Goal: Complete application form

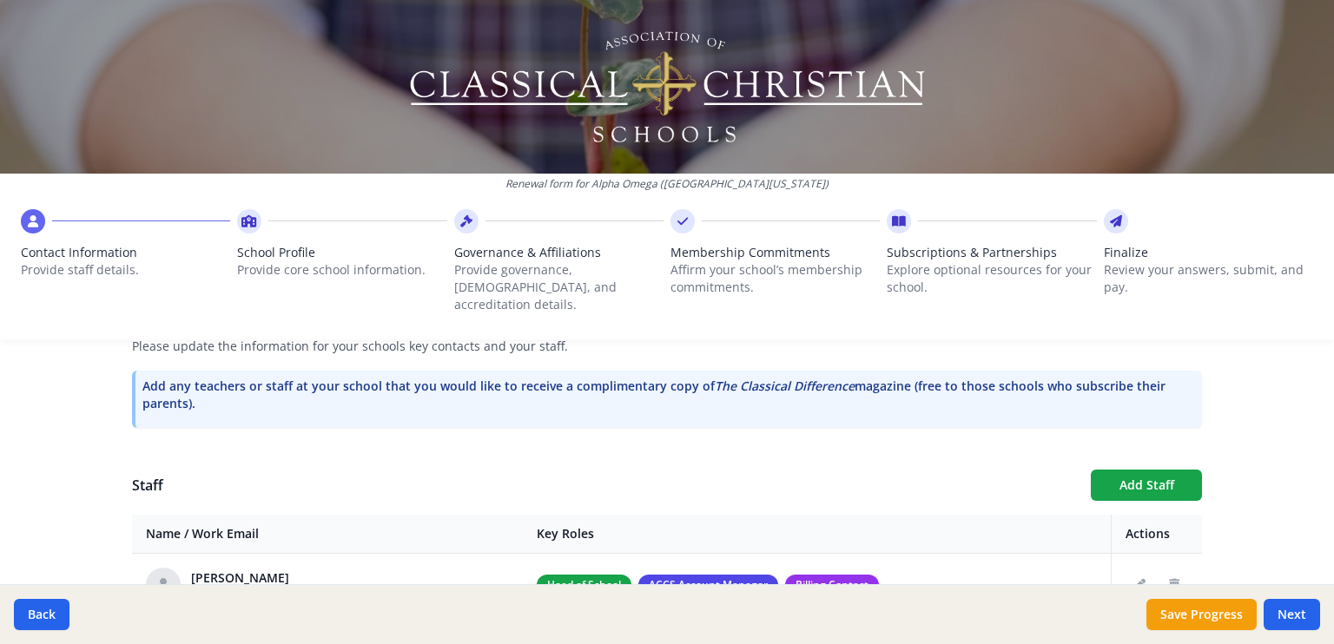
scroll to position [597, 0]
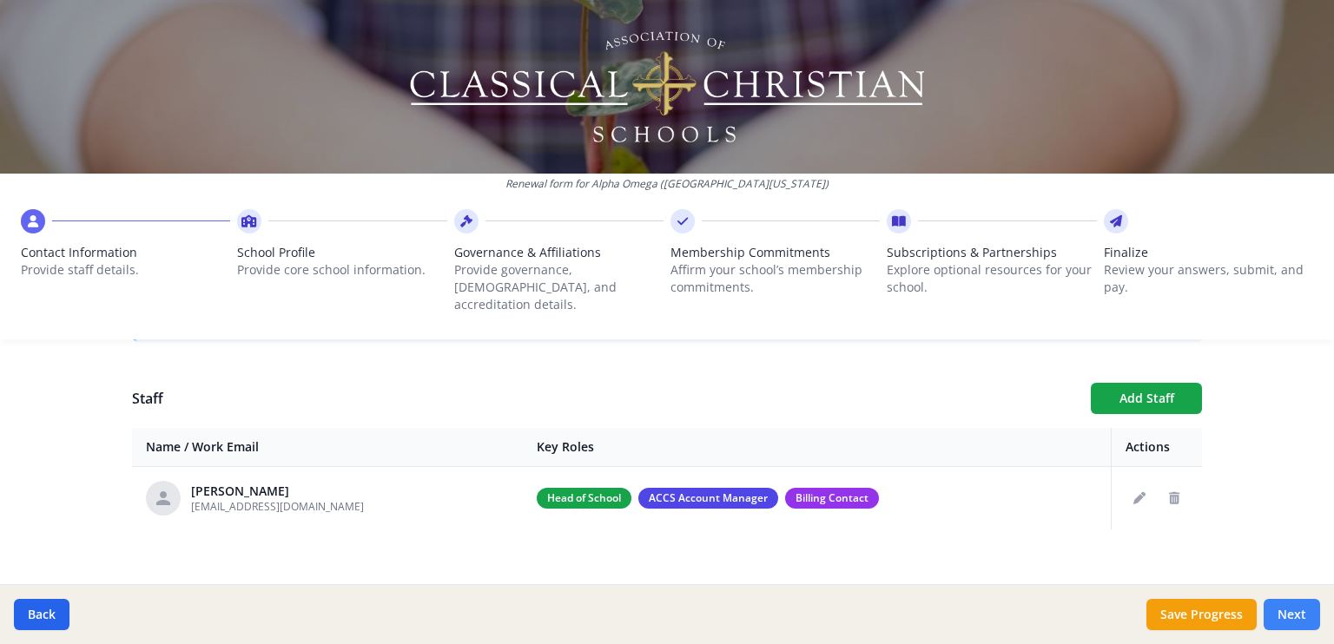
click at [1295, 618] on button "Next" at bounding box center [1291, 614] width 56 height 31
type input "[PHONE_NUMBER]"
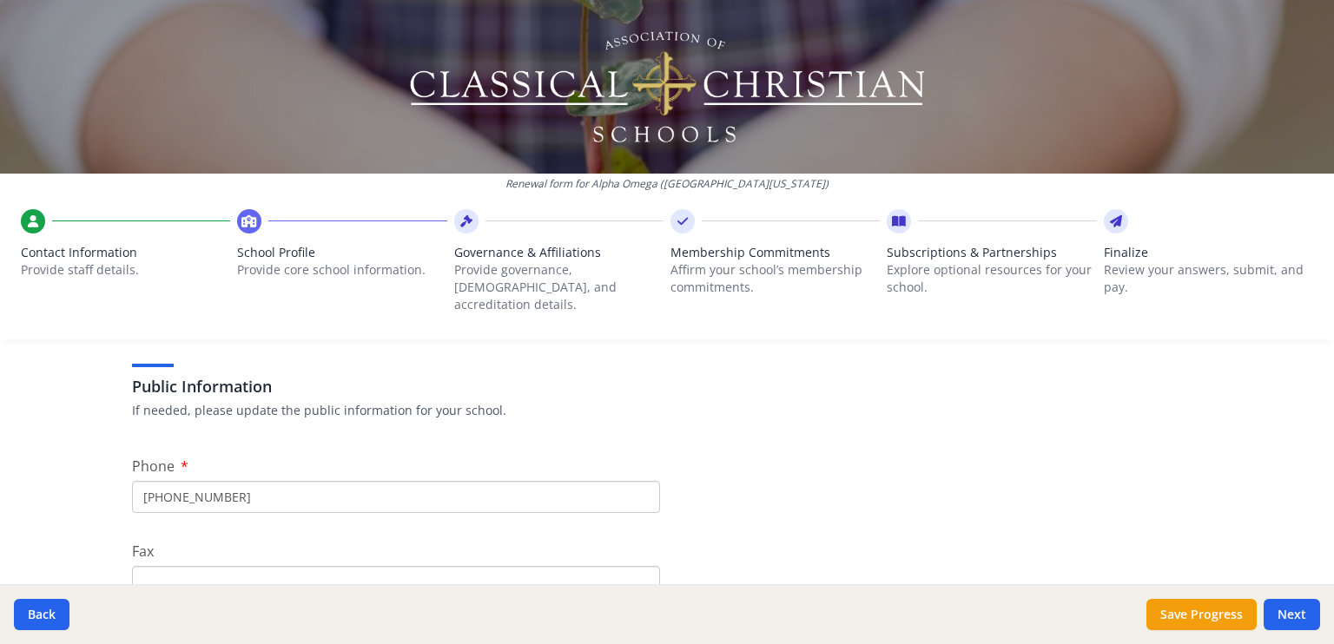
scroll to position [319, 0]
click at [231, 484] on input "[PHONE_NUMBER]" at bounding box center [396, 500] width 528 height 32
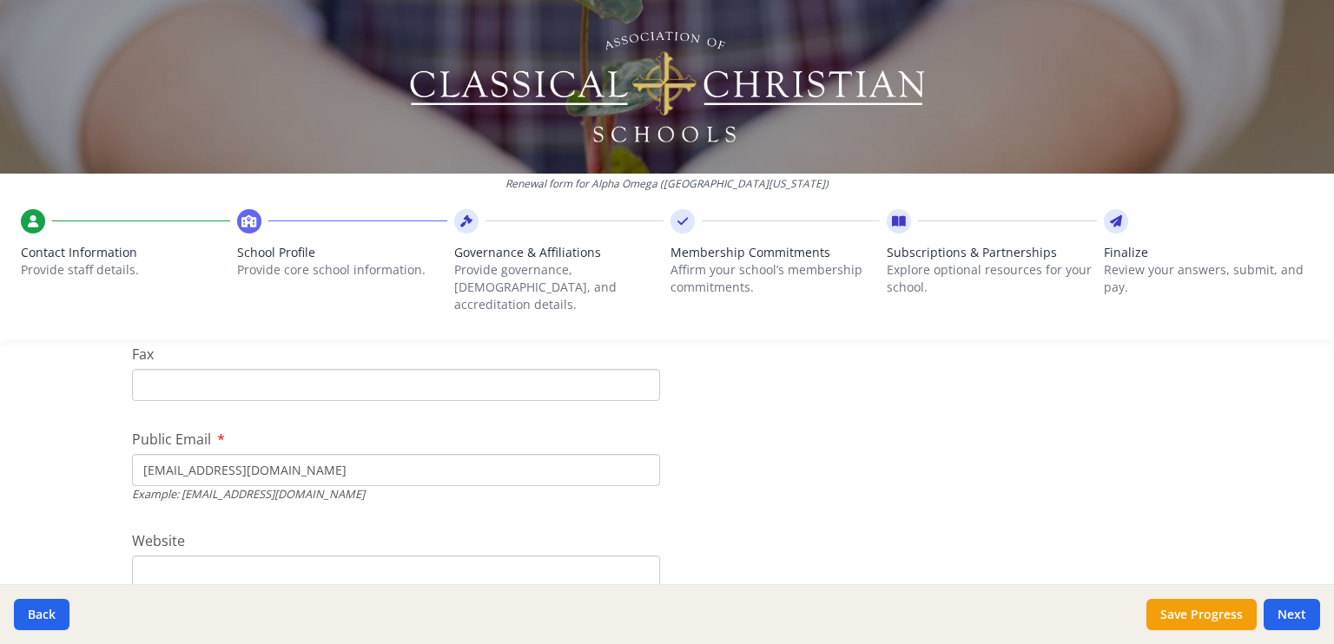
scroll to position [535, 0]
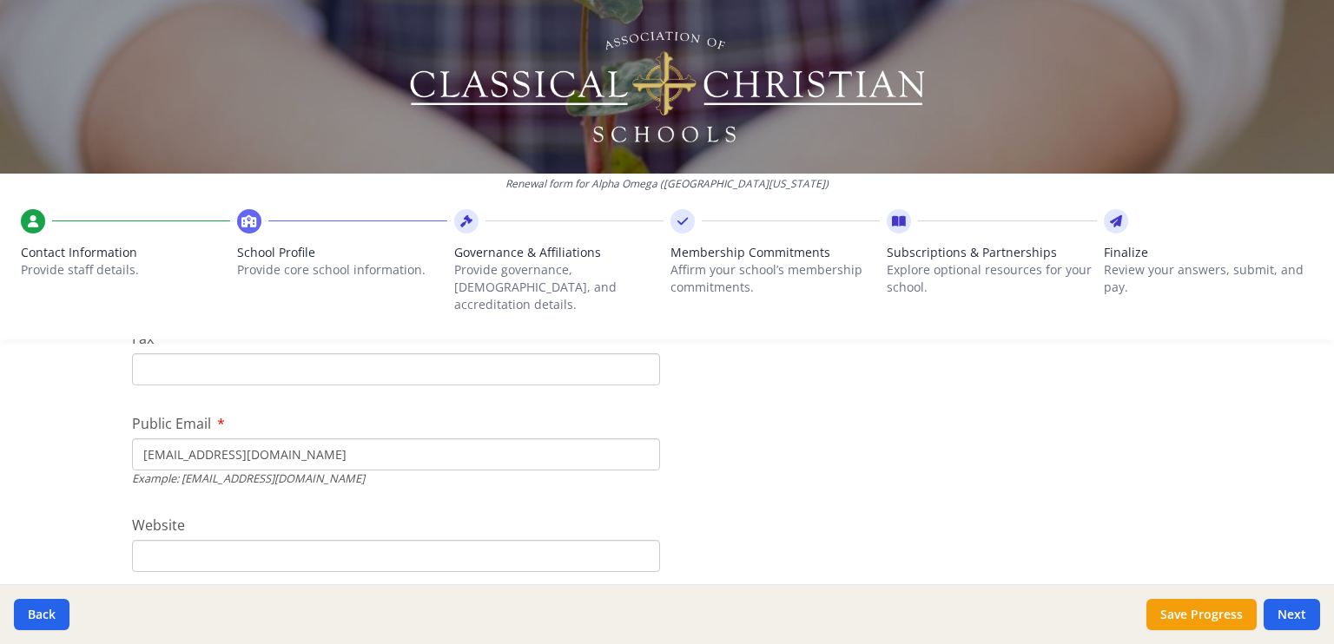
type input "[PHONE_NUMBER]"
click at [228, 438] on input "[EMAIL_ADDRESS][DOMAIN_NAME]" at bounding box center [396, 454] width 528 height 32
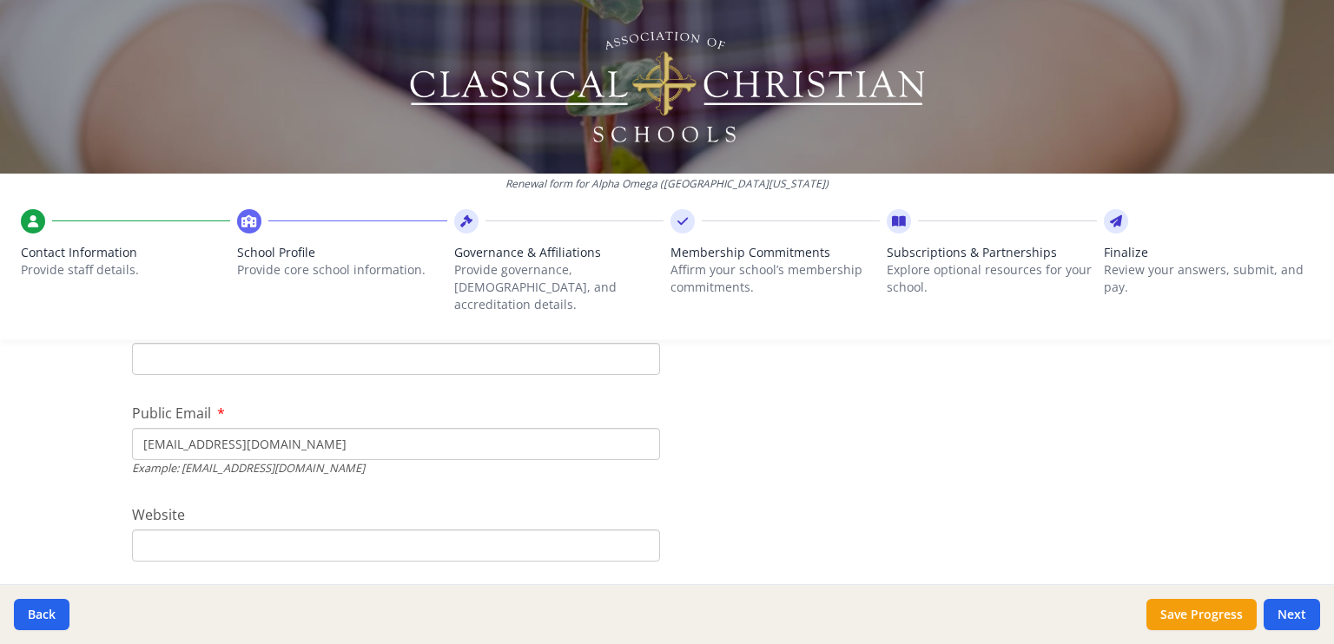
type input "[EMAIL_ADDRESS][DOMAIN_NAME]"
click at [201, 530] on input "Website" at bounding box center [396, 546] width 528 height 32
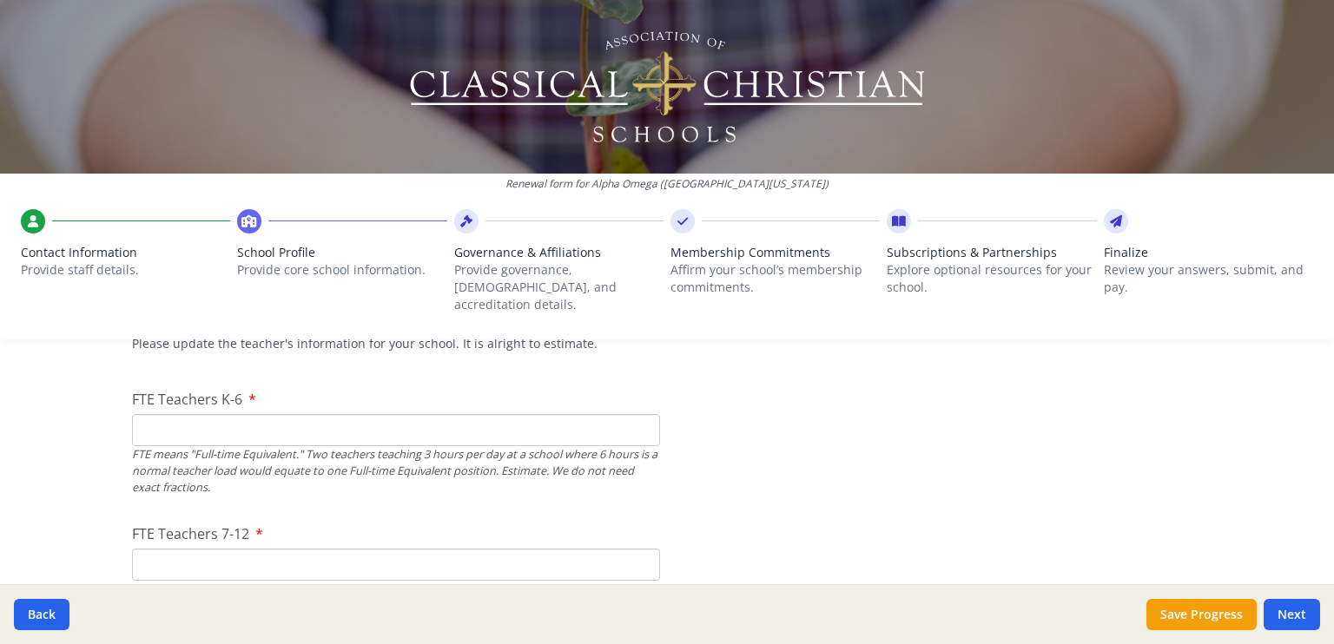
scroll to position [1076, 0]
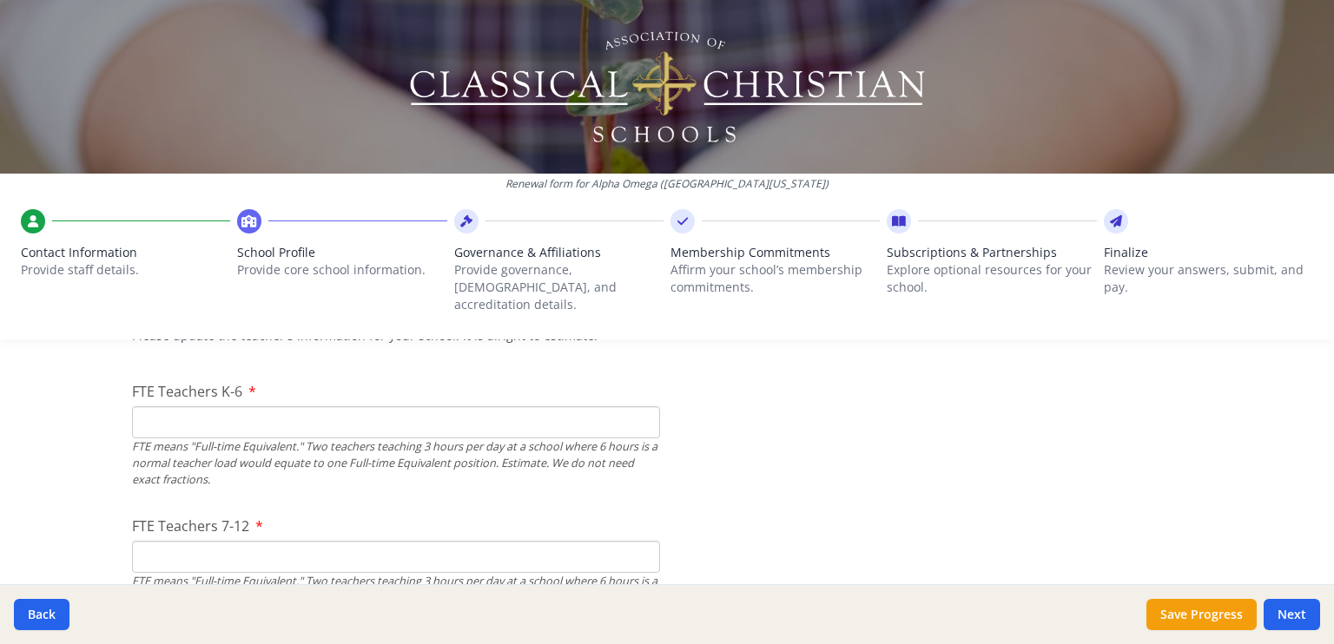
type input "[DOMAIN_NAME]"
click at [166, 406] on input "FTE Teachers K-6" at bounding box center [396, 422] width 528 height 32
click at [637, 406] on input "1" at bounding box center [396, 422] width 528 height 32
type input "2"
click at [637, 406] on input "2" at bounding box center [396, 422] width 528 height 32
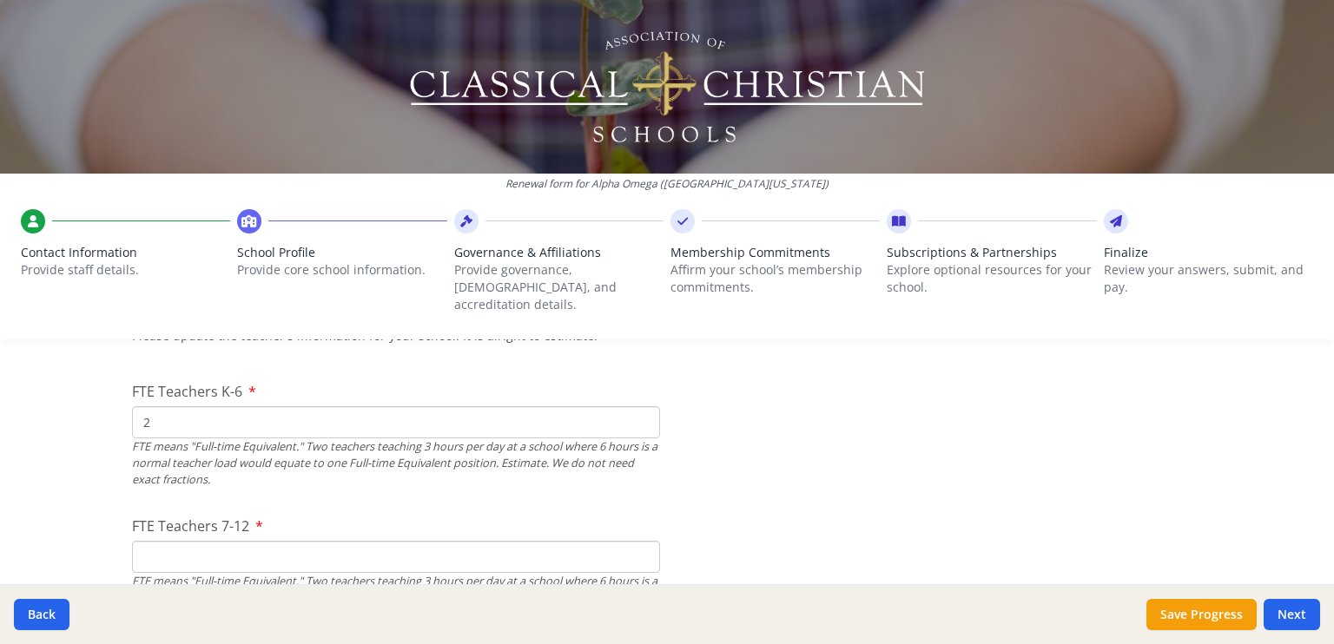
click at [189, 544] on input "FTE Teachers 7-12" at bounding box center [396, 557] width 528 height 32
click at [636, 541] on input "1" at bounding box center [396, 557] width 528 height 32
type input "2"
click at [636, 541] on input "2" at bounding box center [396, 557] width 528 height 32
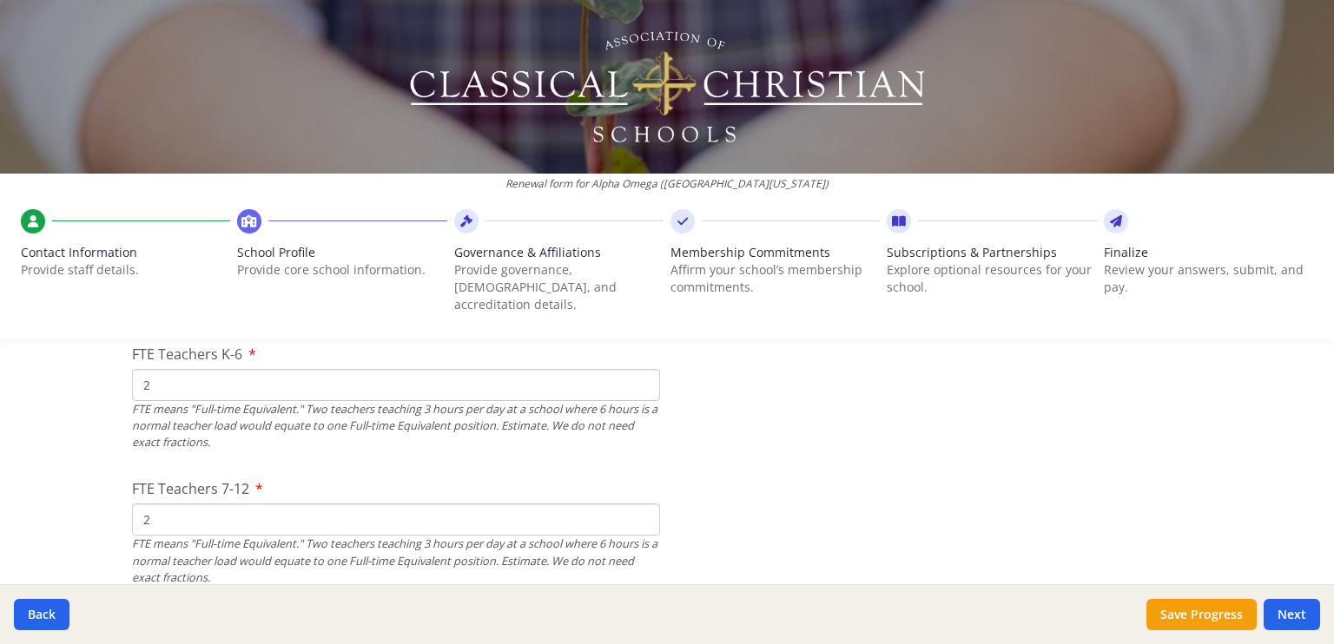
scroll to position [1091, 0]
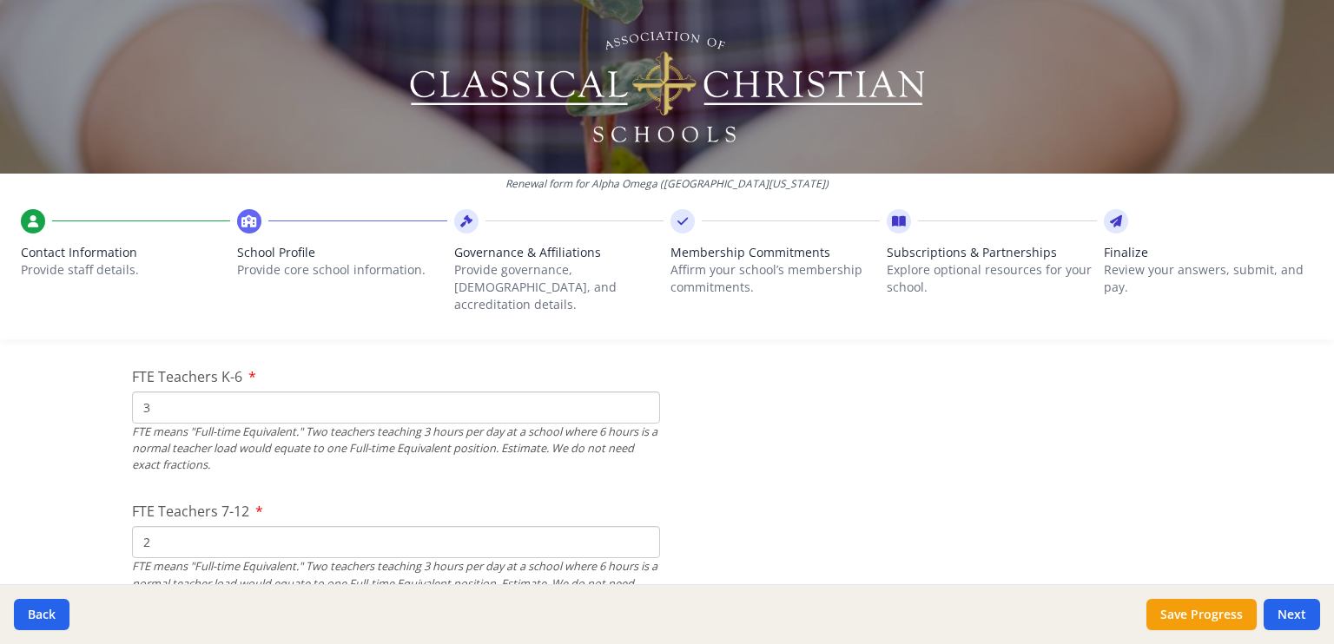
type input "3"
click at [637, 392] on input "3" at bounding box center [396, 408] width 528 height 32
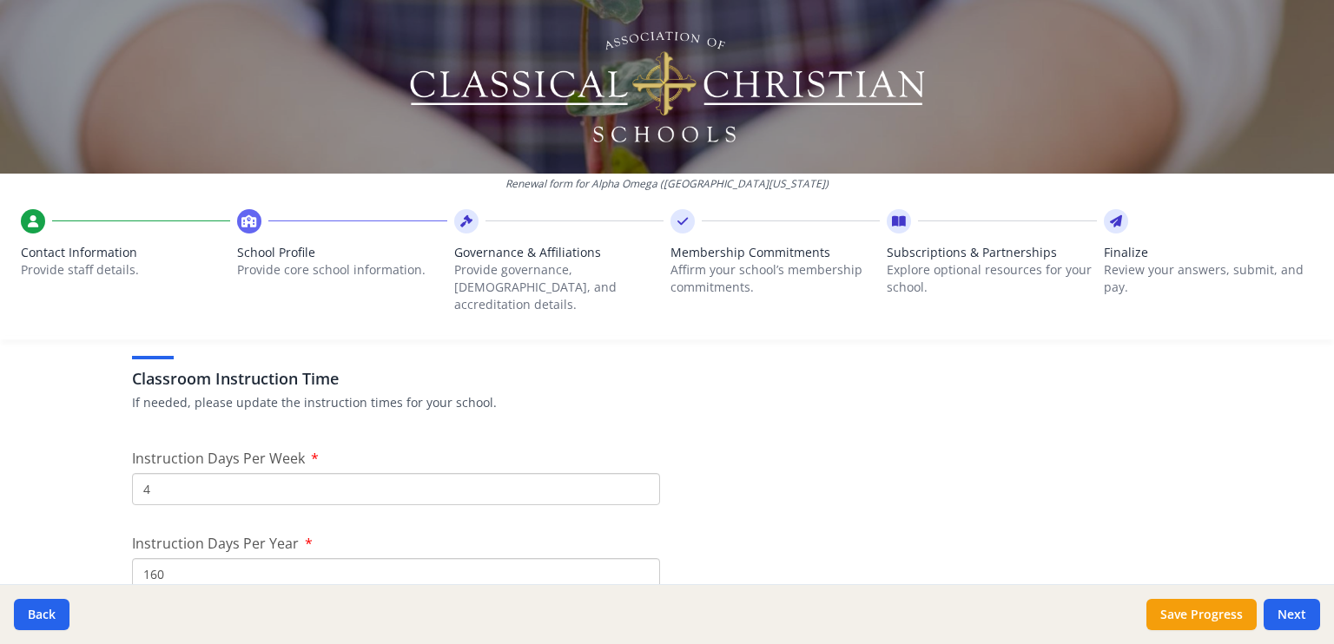
scroll to position [1394, 0]
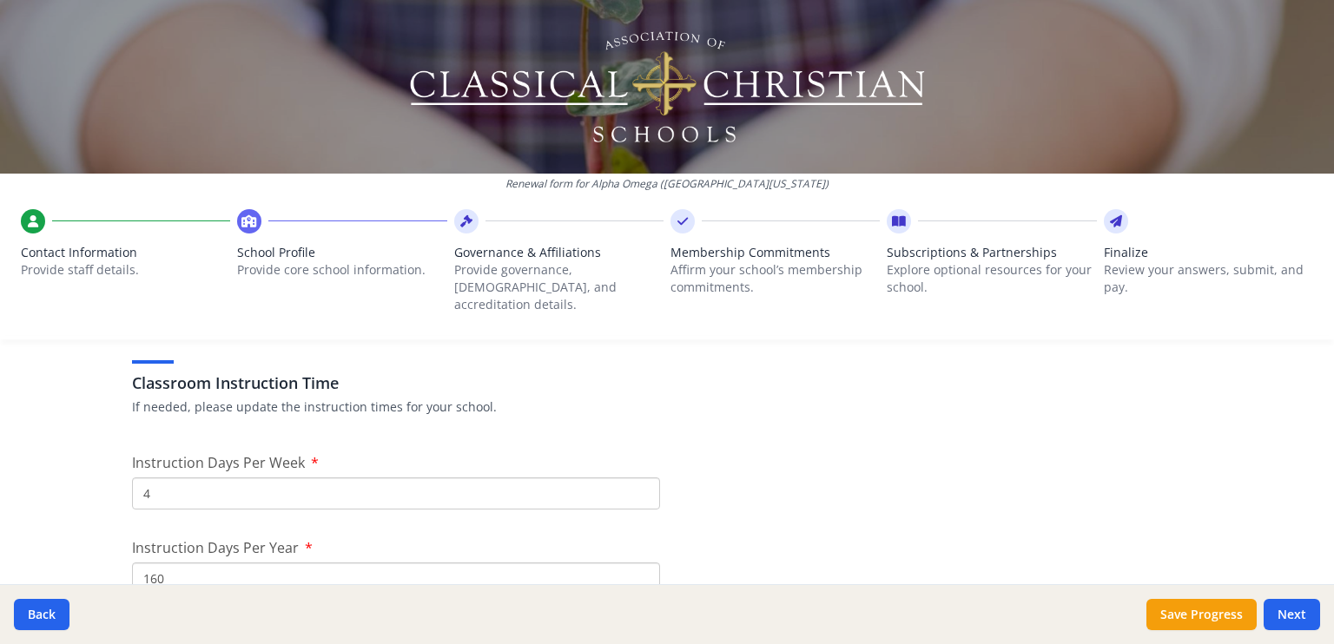
click at [144, 479] on input "4" at bounding box center [396, 494] width 528 height 32
type input "5"
click at [632, 478] on input "5" at bounding box center [396, 494] width 528 height 32
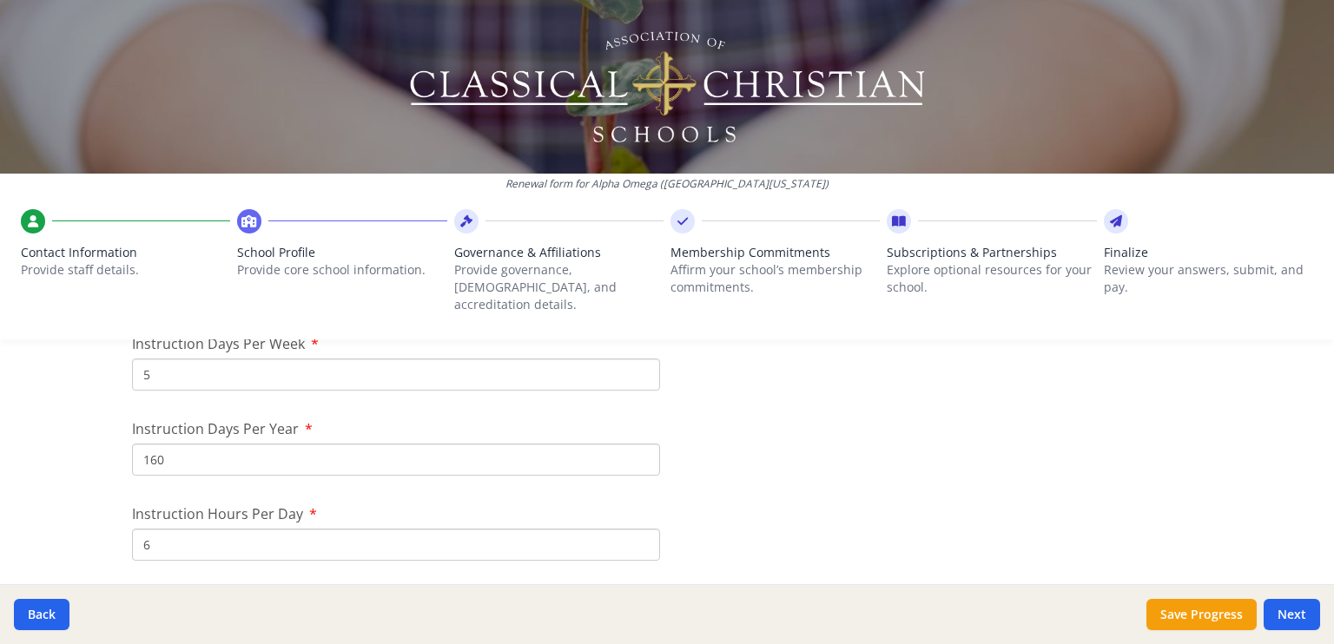
scroll to position [1516, 0]
click at [176, 441] on input "160" at bounding box center [396, 457] width 528 height 32
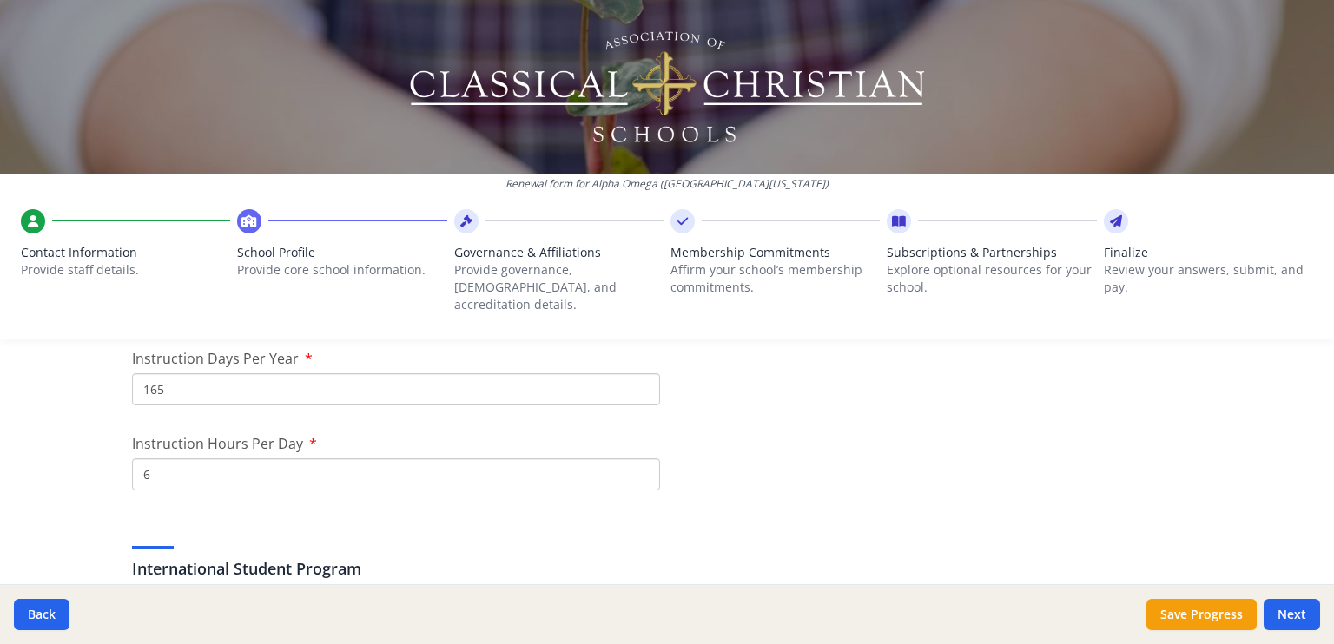
scroll to position [1591, 0]
type input "165"
type input "5"
click at [637, 453] on input "5" at bounding box center [396, 467] width 528 height 32
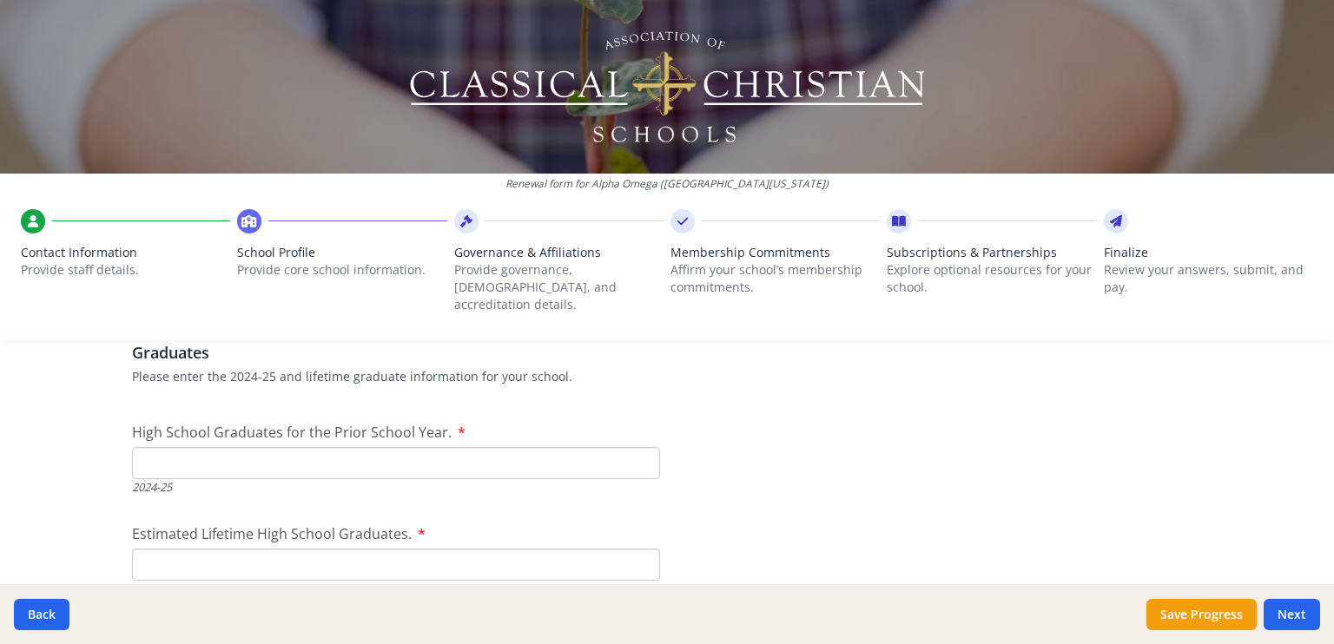
scroll to position [2475, 0]
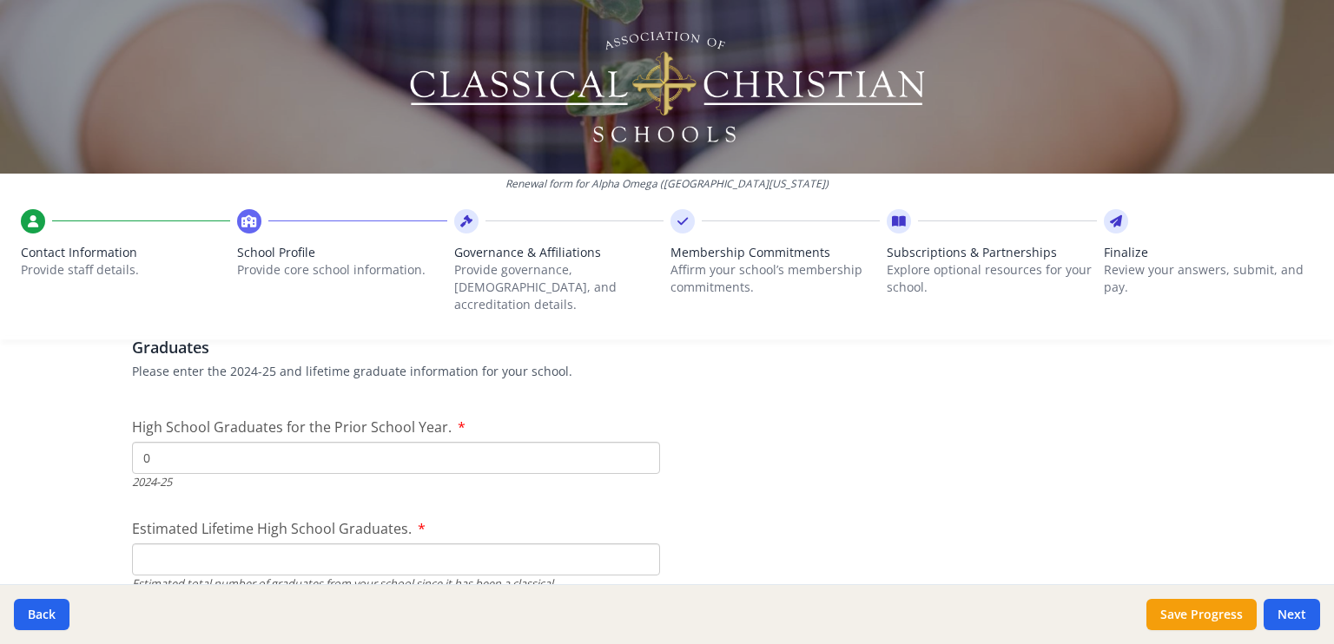
type input "0"
click at [632, 448] on input "0" at bounding box center [396, 458] width 528 height 32
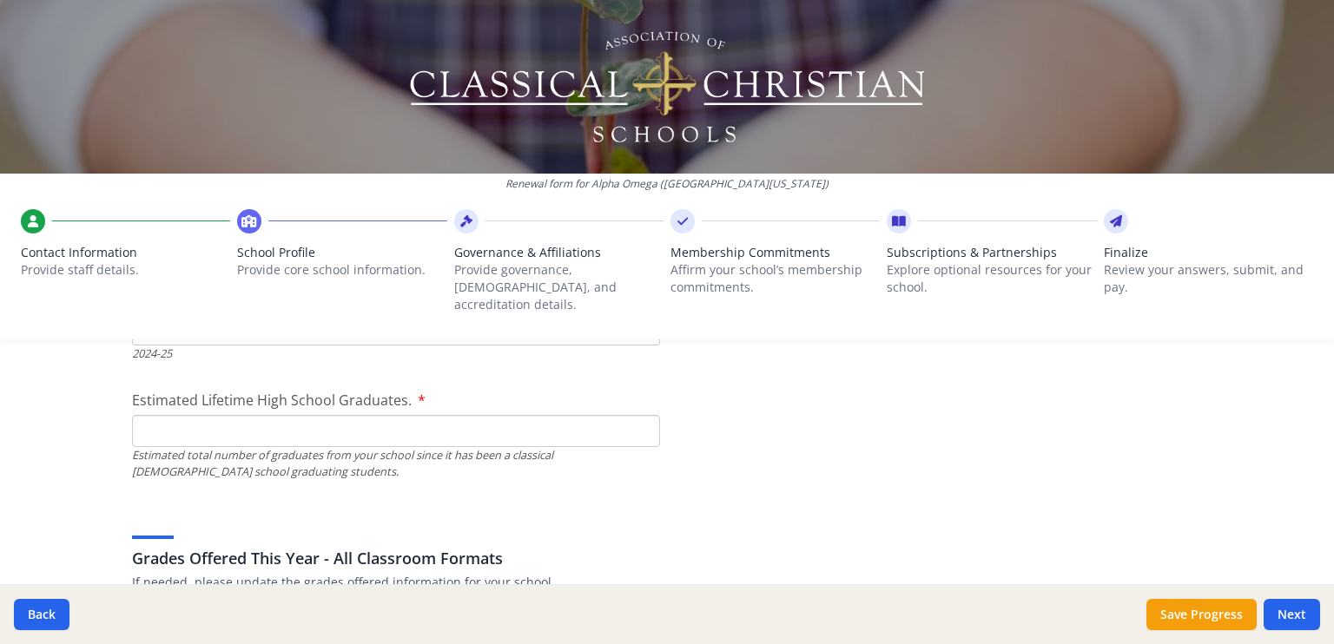
scroll to position [2607, 0]
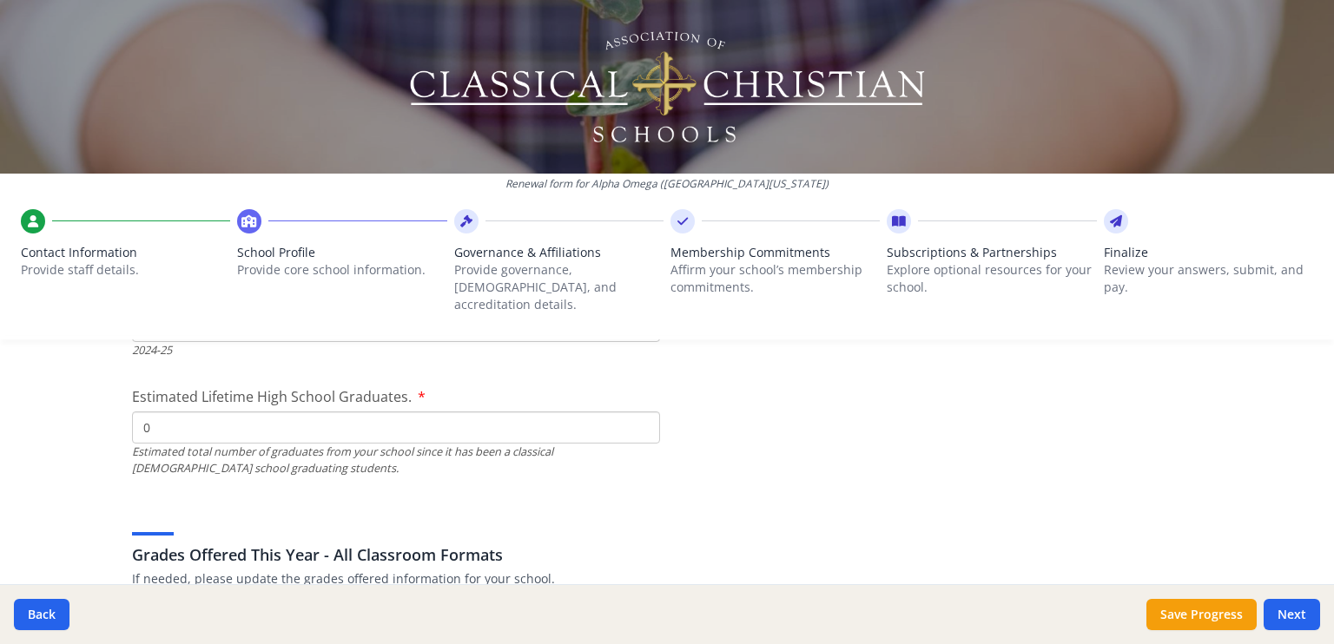
type input "0"
click at [636, 414] on input "0" at bounding box center [396, 428] width 528 height 32
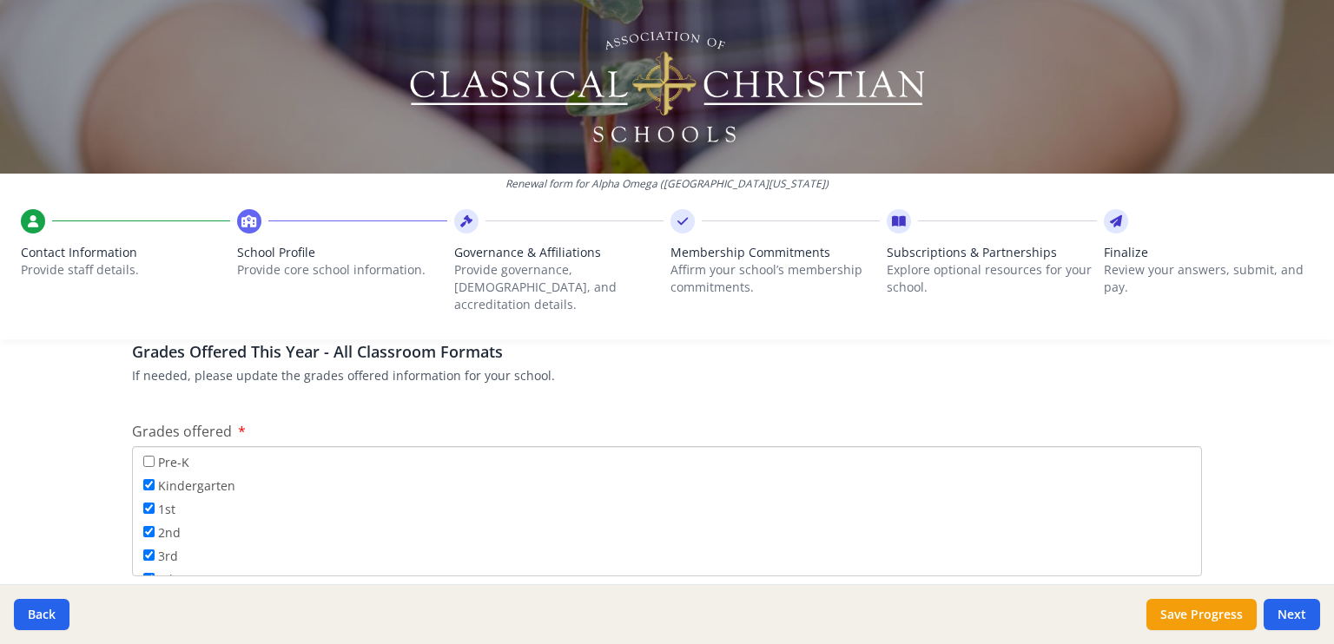
scroll to position [2811, 0]
click at [143, 454] on input "Pre-K" at bounding box center [148, 459] width 11 height 11
checkbox input "true"
click at [143, 529] on input "11th" at bounding box center [148, 534] width 11 height 11
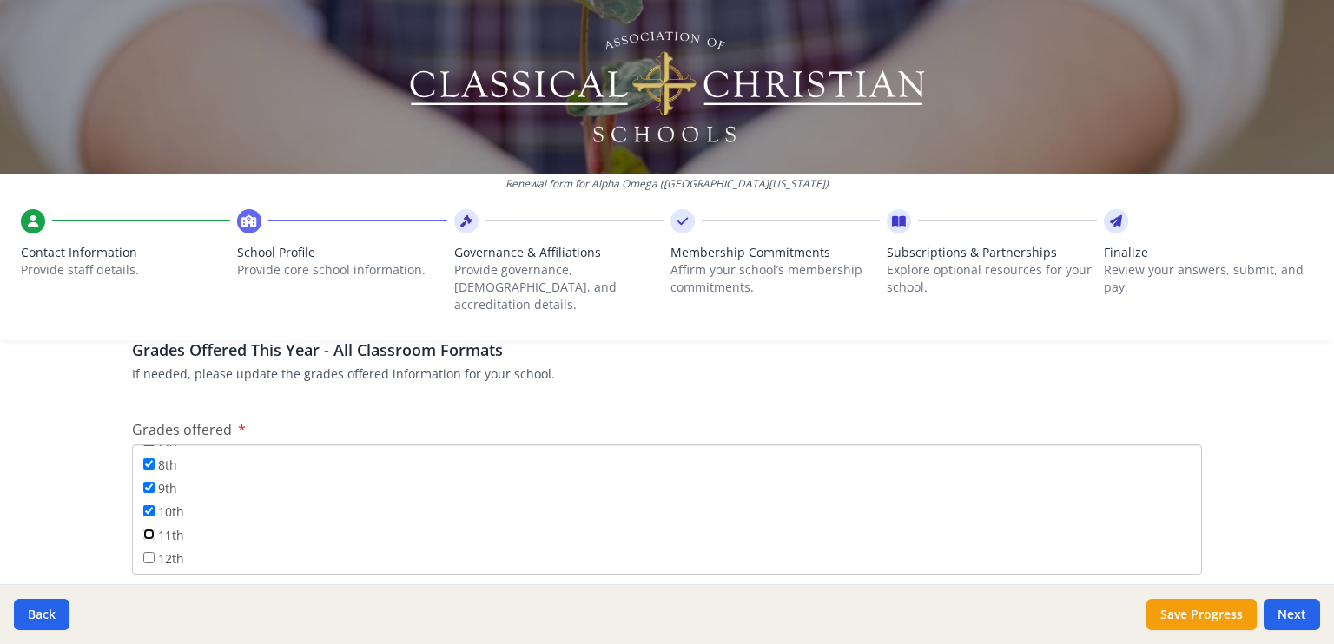
checkbox input "true"
click at [1292, 611] on button "Next" at bounding box center [1291, 614] width 56 height 31
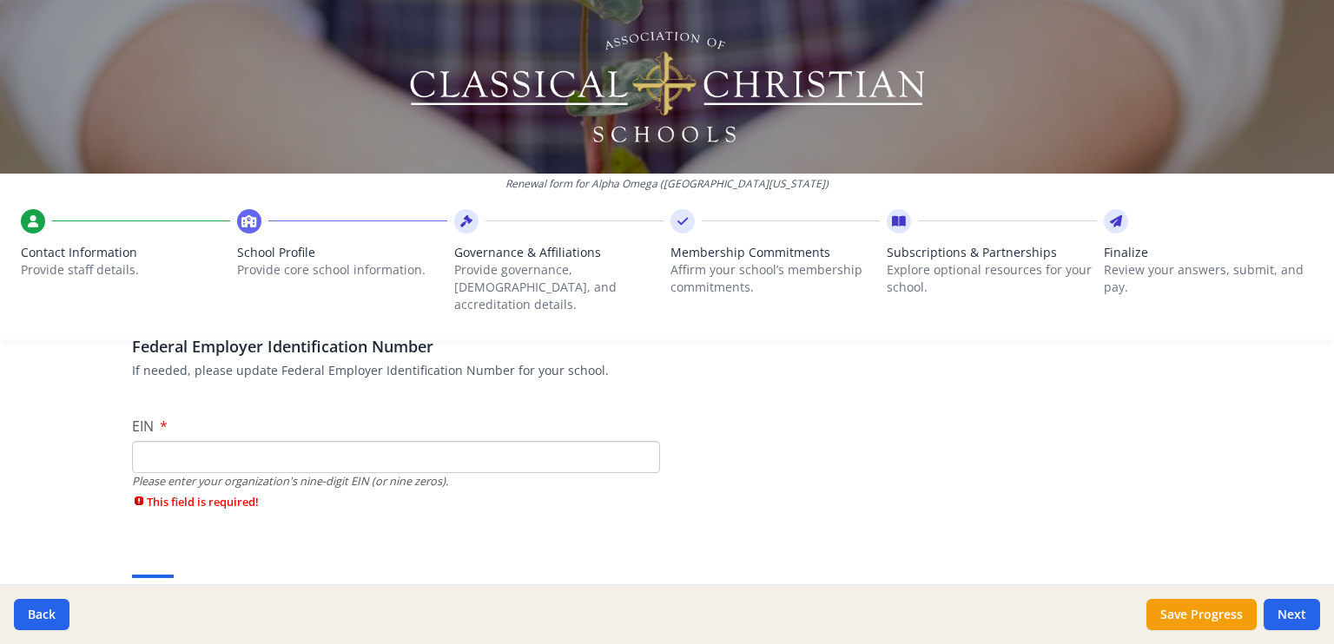
scroll to position [139, 0]
click at [181, 443] on input "EIN" at bounding box center [396, 459] width 528 height 32
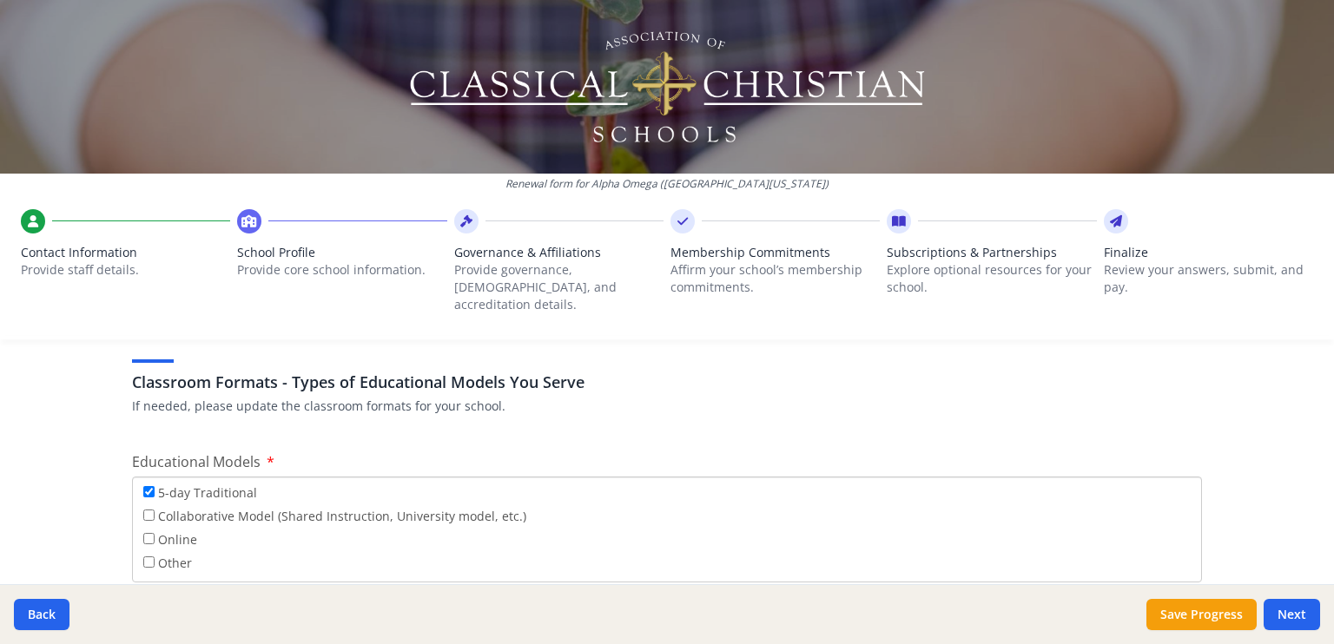
scroll to position [3114, 0]
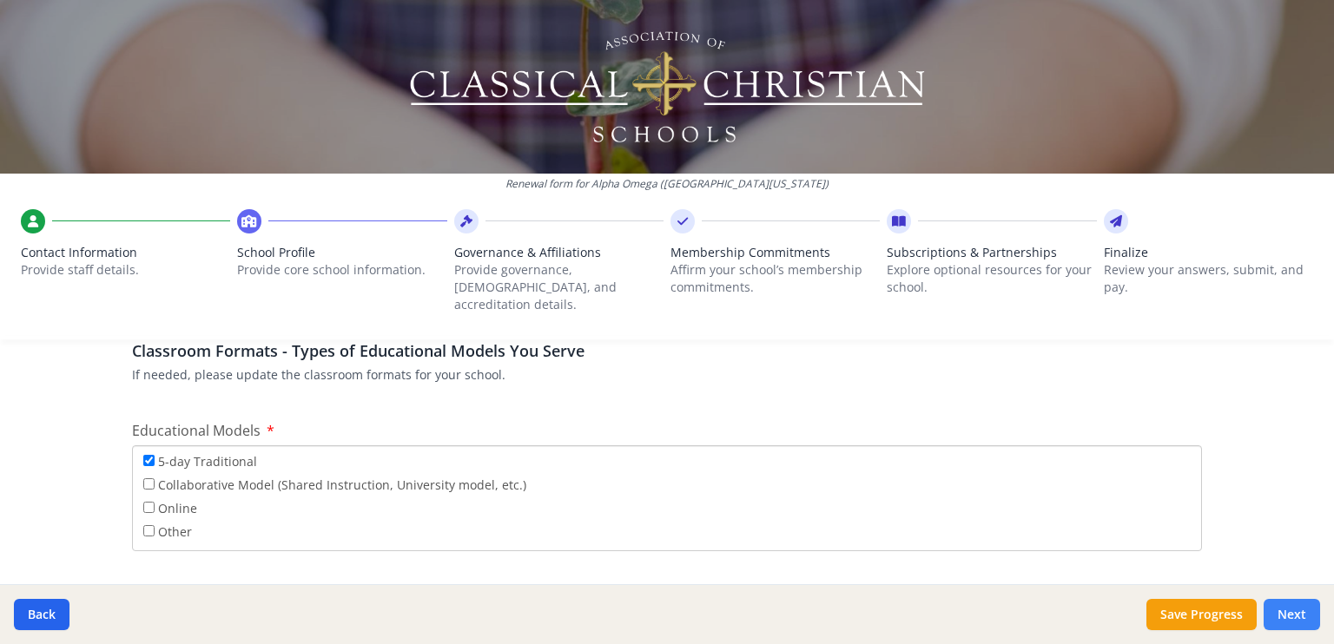
type input "000000000"
click at [1299, 617] on button "Next" at bounding box center [1291, 614] width 56 height 31
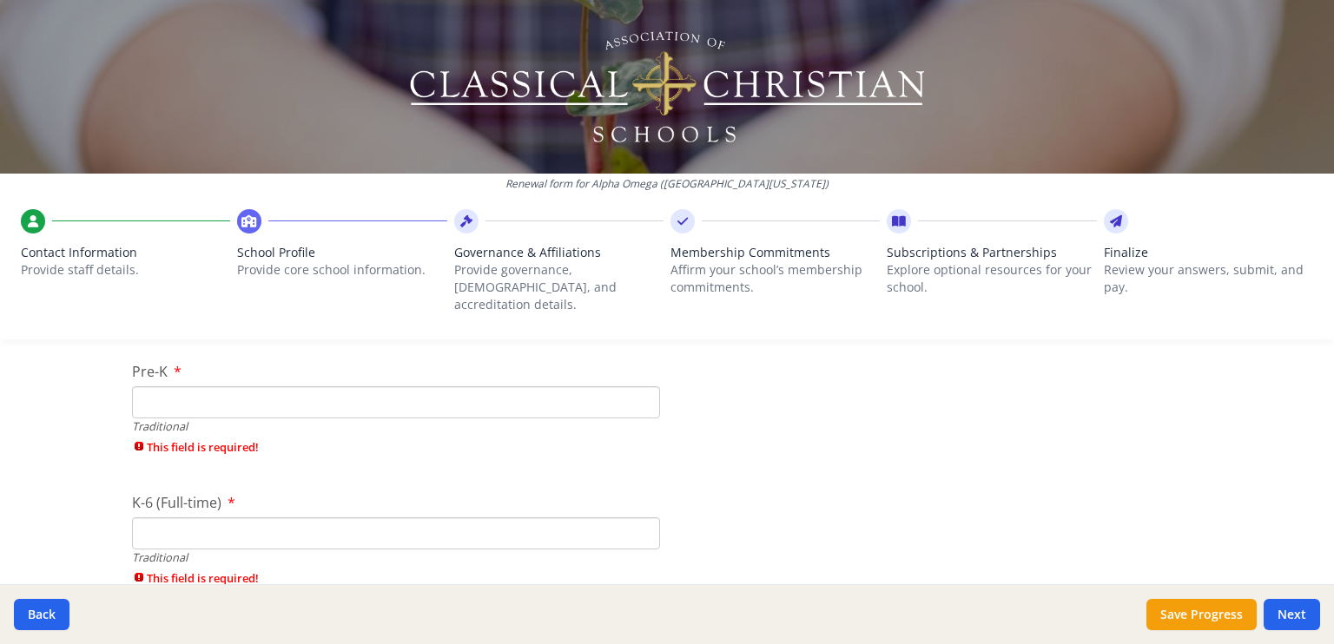
scroll to position [3649, 0]
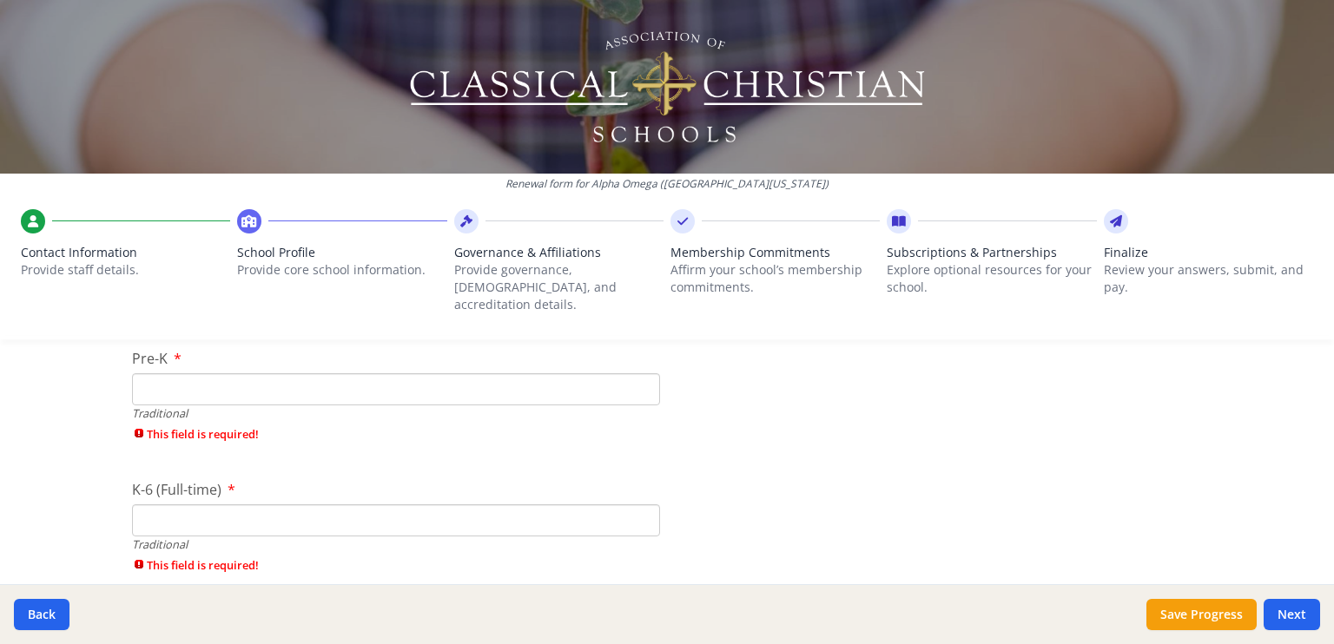
click at [234, 373] on input "Pre-K" at bounding box center [396, 389] width 528 height 32
click at [636, 373] on input "1" at bounding box center [396, 389] width 528 height 32
type input "2"
click at [636, 373] on input "2" at bounding box center [396, 389] width 528 height 32
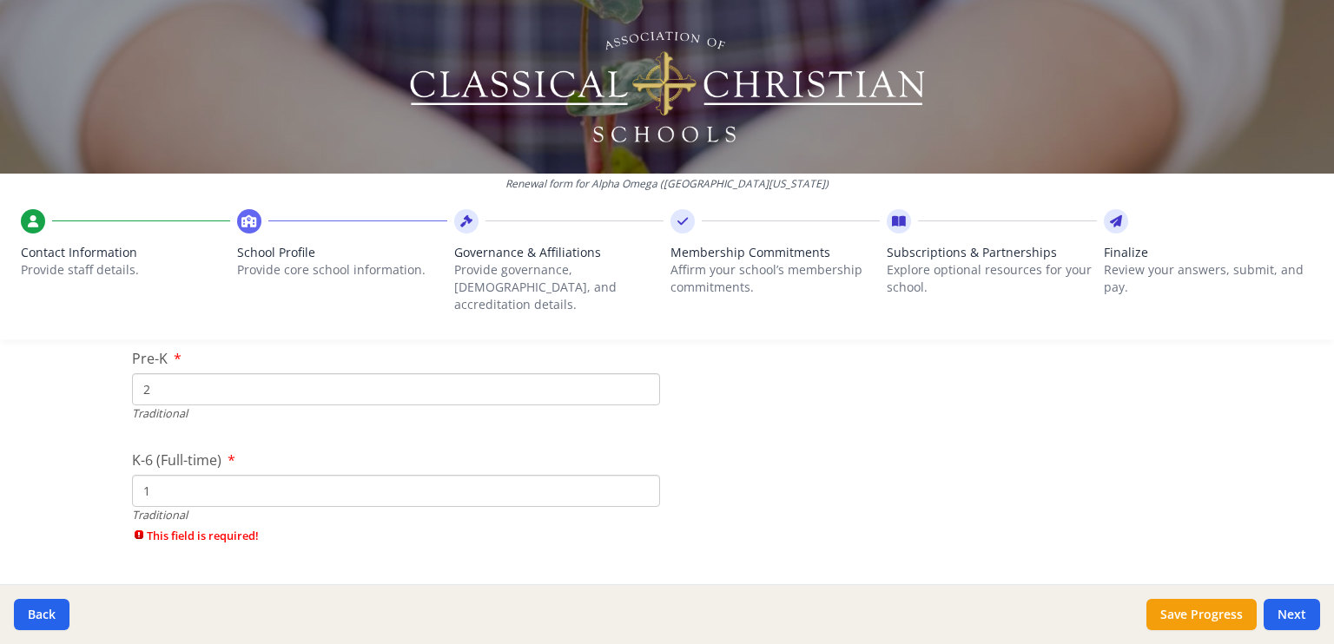
click at [637, 475] on input "1" at bounding box center [396, 491] width 528 height 32
click at [637, 475] on input "2" at bounding box center [396, 491] width 528 height 32
click at [637, 475] on input "3" at bounding box center [396, 491] width 528 height 32
click at [637, 475] on input "4" at bounding box center [396, 491] width 528 height 32
click at [637, 475] on input "5" at bounding box center [396, 491] width 528 height 32
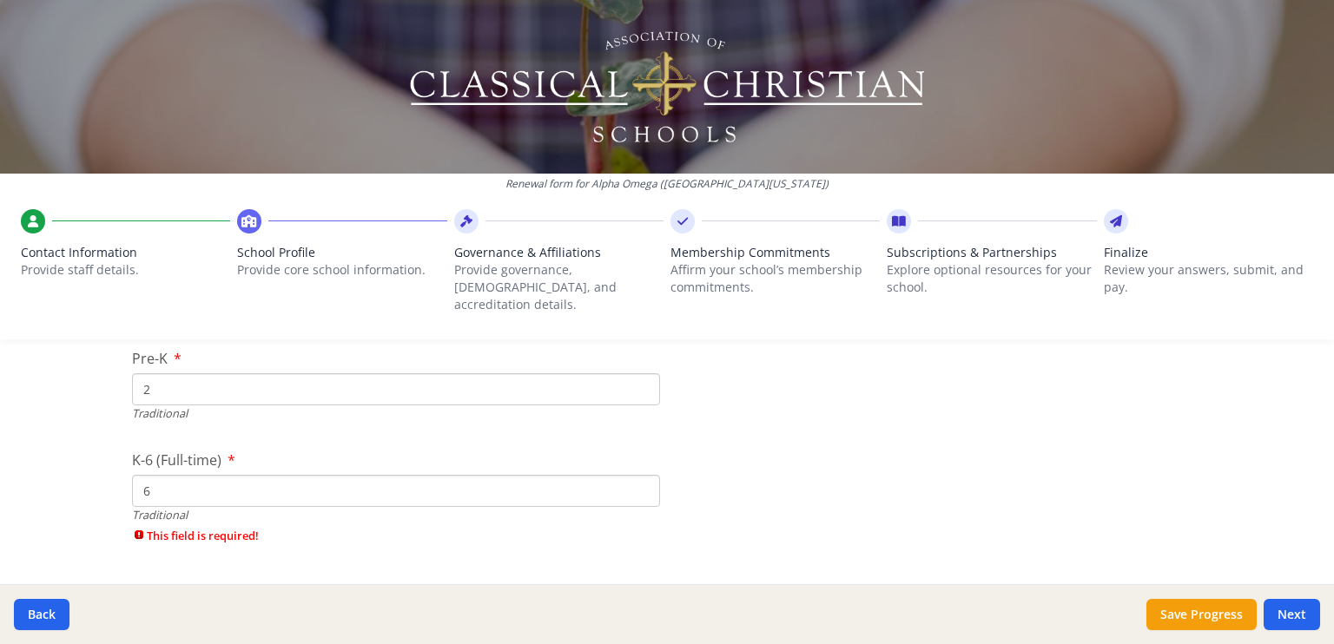
click at [637, 475] on input "6" at bounding box center [396, 491] width 528 height 32
click at [637, 475] on input "7" at bounding box center [396, 491] width 528 height 32
click at [637, 475] on input "8" at bounding box center [396, 491] width 528 height 32
click at [637, 475] on input "9" at bounding box center [396, 491] width 528 height 32
click at [637, 475] on input "10" at bounding box center [396, 491] width 528 height 32
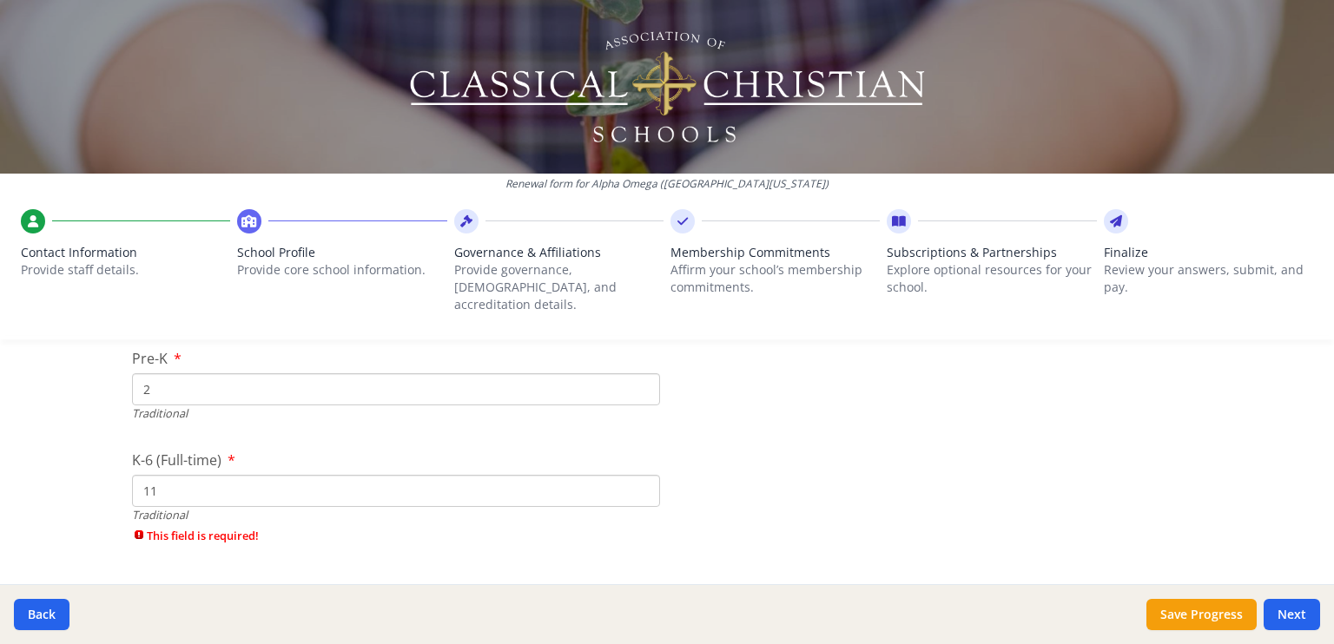
click at [637, 475] on input "11" at bounding box center [396, 491] width 528 height 32
click at [637, 475] on input "12" at bounding box center [396, 491] width 528 height 32
click at [637, 475] on input "13" at bounding box center [396, 491] width 528 height 32
click at [637, 475] on input "14" at bounding box center [396, 491] width 528 height 32
click at [637, 475] on input "15" at bounding box center [396, 491] width 528 height 32
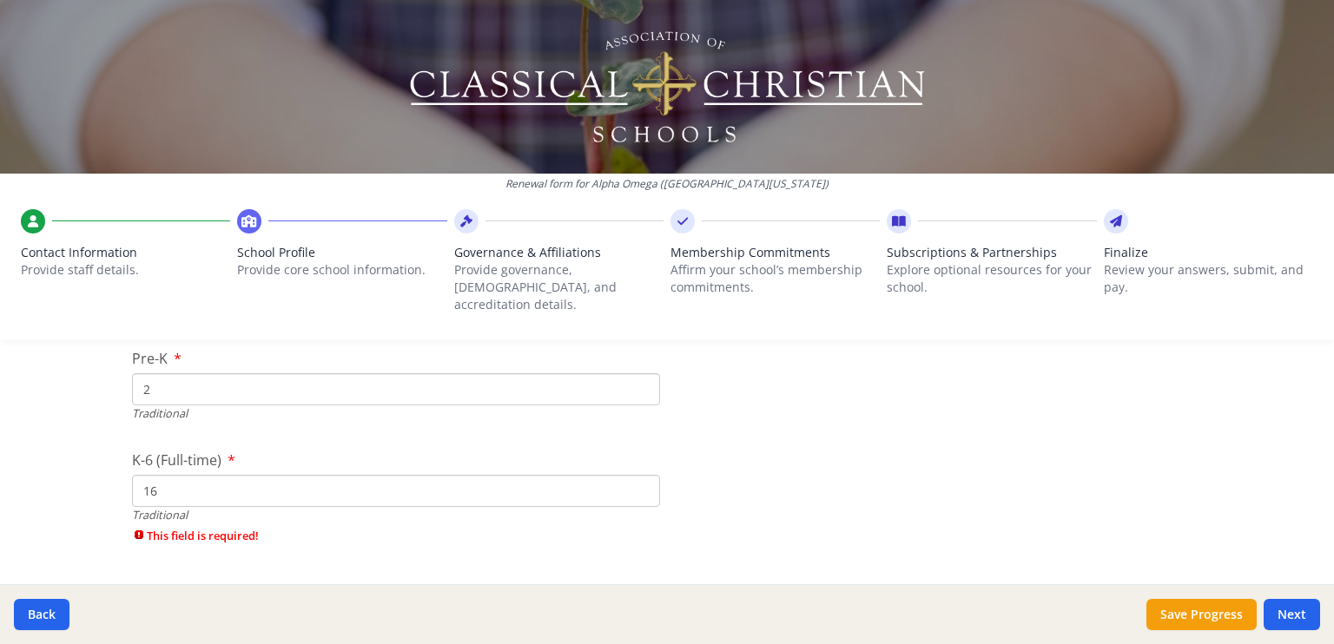
click at [637, 475] on input "16" at bounding box center [396, 491] width 528 height 32
click at [637, 475] on input "17" at bounding box center [396, 491] width 528 height 32
click at [636, 476] on input "16" at bounding box center [396, 491] width 528 height 32
type input "15"
click at [636, 476] on input "15" at bounding box center [396, 491] width 528 height 32
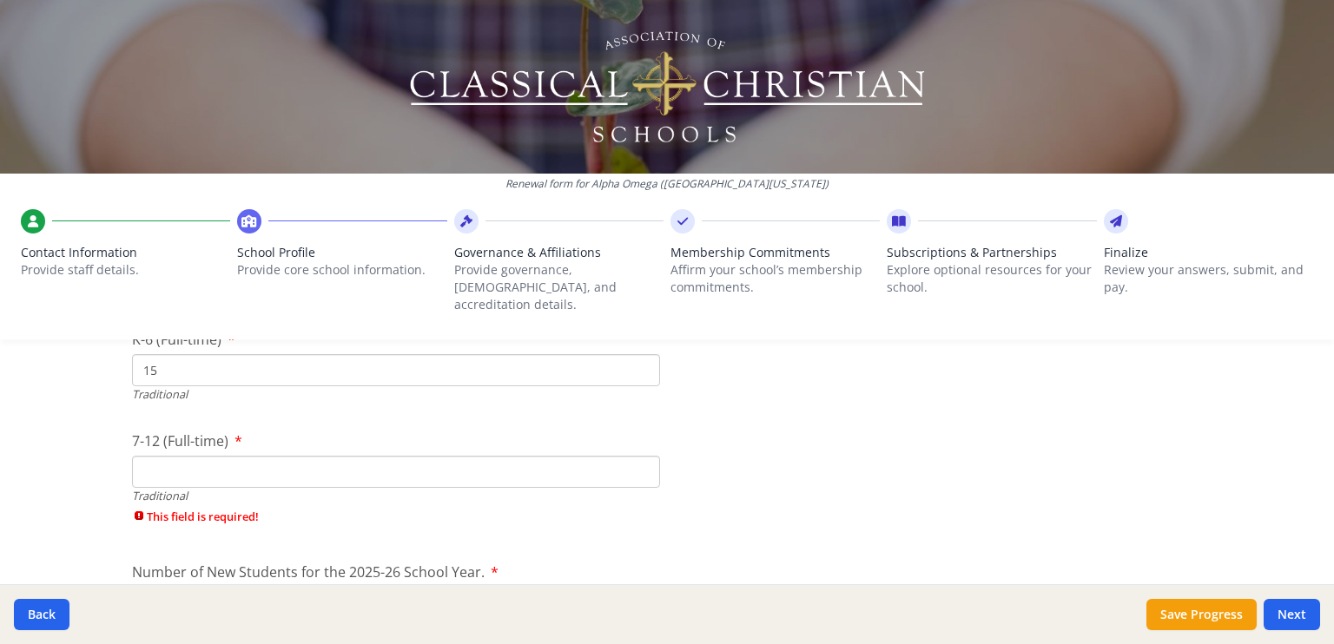
scroll to position [3771, 0]
click at [636, 455] on input "1" at bounding box center [396, 471] width 528 height 32
click at [636, 455] on input "2" at bounding box center [396, 471] width 528 height 32
click at [636, 455] on input "3" at bounding box center [396, 471] width 528 height 32
click at [636, 455] on input "4" at bounding box center [396, 471] width 528 height 32
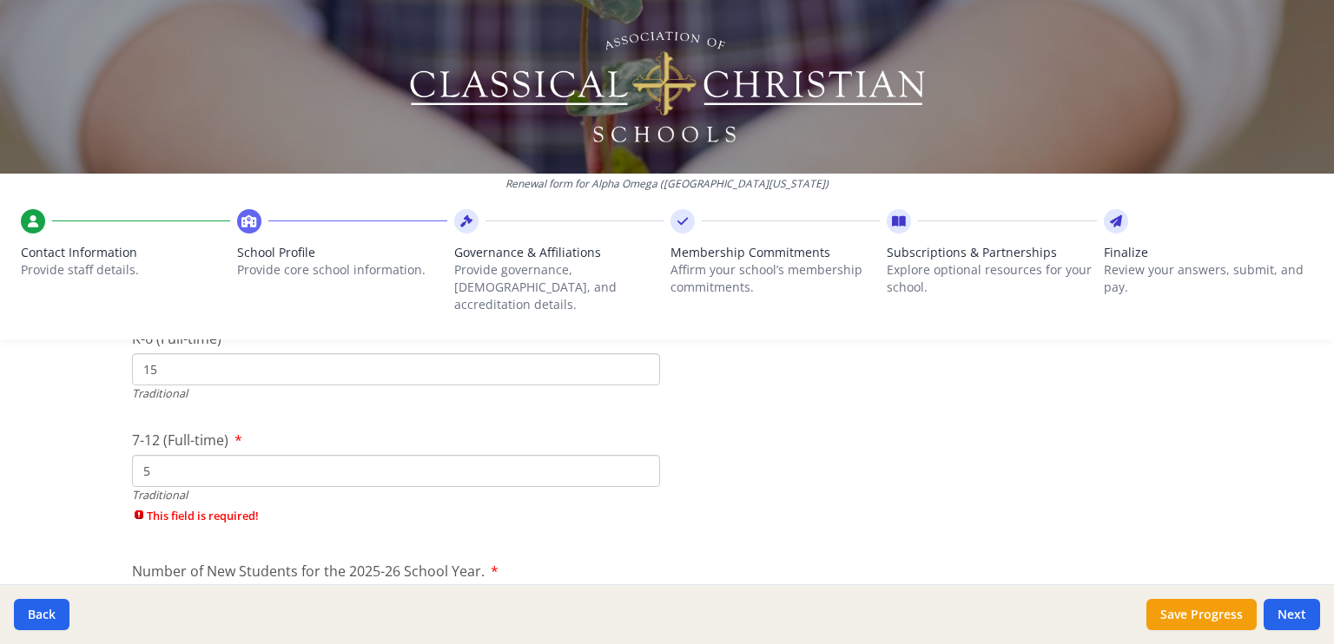
click at [636, 455] on input "5" at bounding box center [396, 471] width 528 height 32
click at [636, 455] on input "6" at bounding box center [396, 471] width 528 height 32
click at [636, 455] on input "7" at bounding box center [396, 471] width 528 height 32
click at [636, 455] on input "8" at bounding box center [396, 471] width 528 height 32
click at [636, 455] on input "9" at bounding box center [396, 471] width 528 height 32
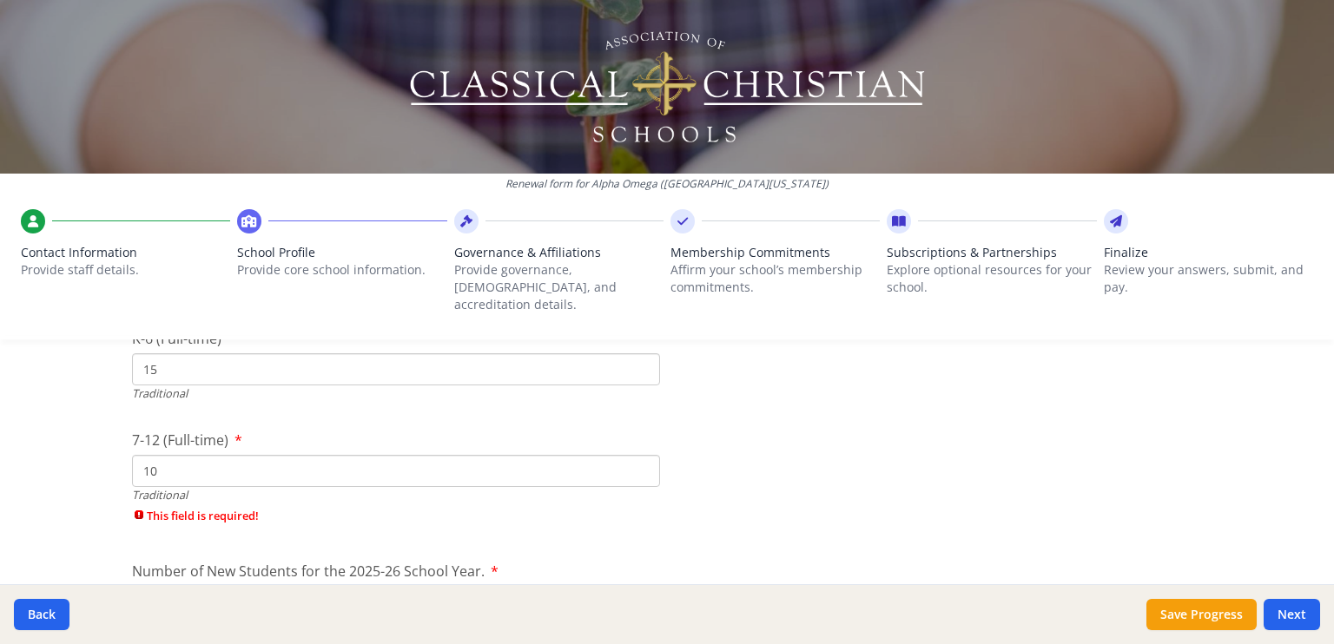
type input "10"
click at [629, 455] on input "10" at bounding box center [396, 471] width 528 height 32
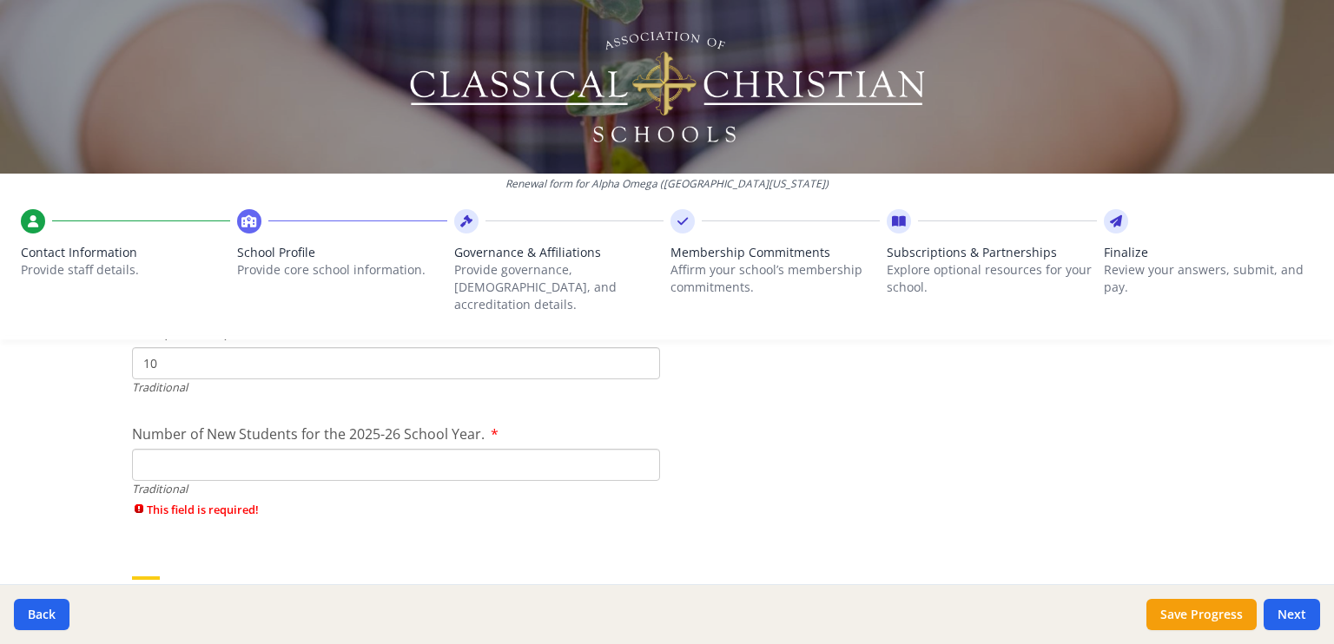
scroll to position [3881, 0]
click at [634, 446] on input "1" at bounding box center [396, 462] width 528 height 32
type input "2"
click at [634, 446] on input "2" at bounding box center [396, 462] width 528 height 32
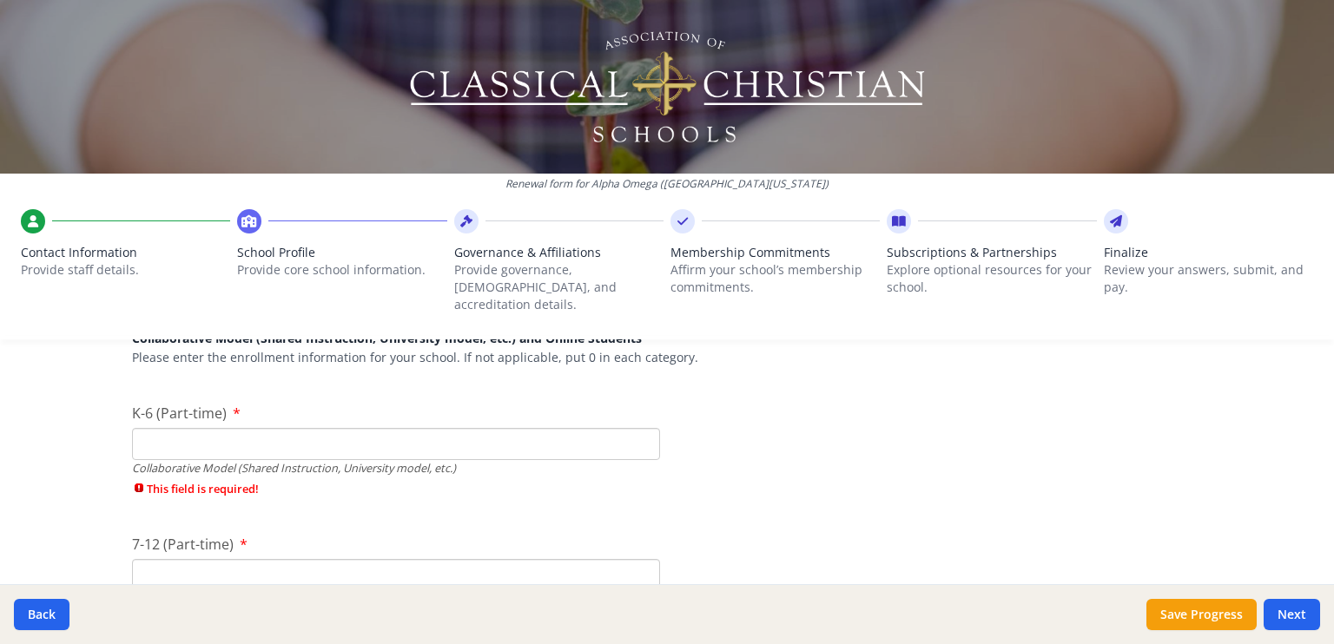
scroll to position [4104, 0]
type input "0"
click at [639, 430] on input "0" at bounding box center [396, 443] width 528 height 32
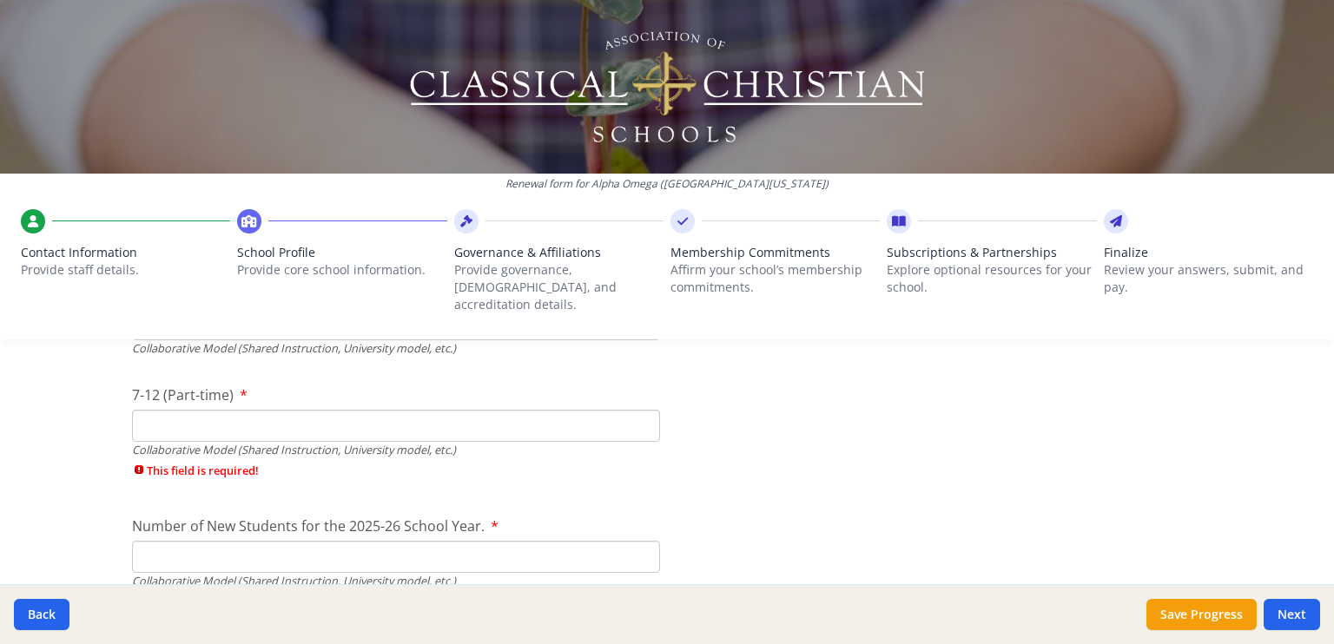
scroll to position [4229, 0]
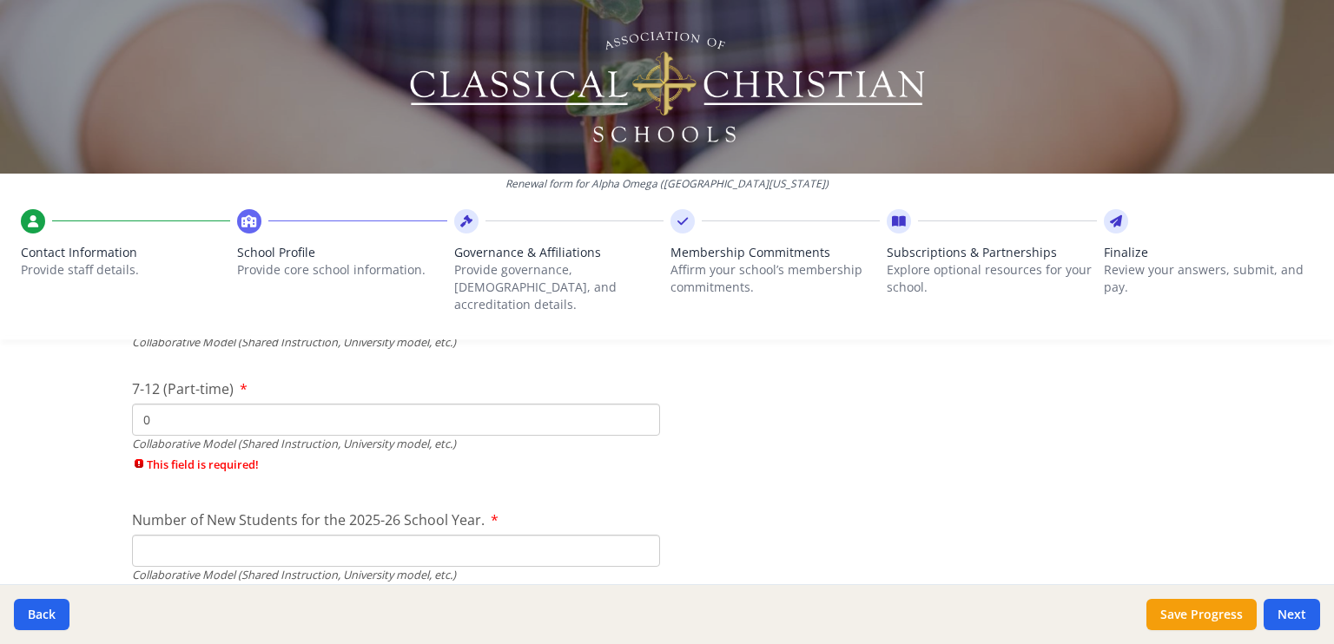
type input "0"
click at [636, 406] on input "0" at bounding box center [396, 420] width 528 height 32
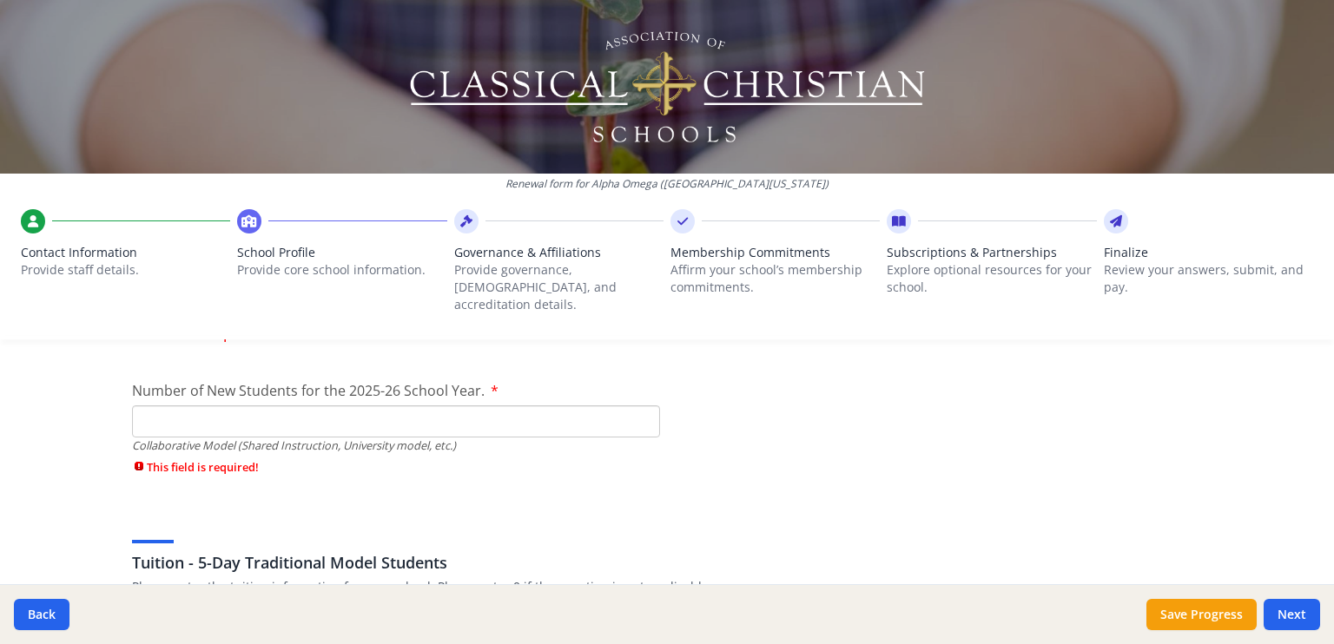
scroll to position [4366, 0]
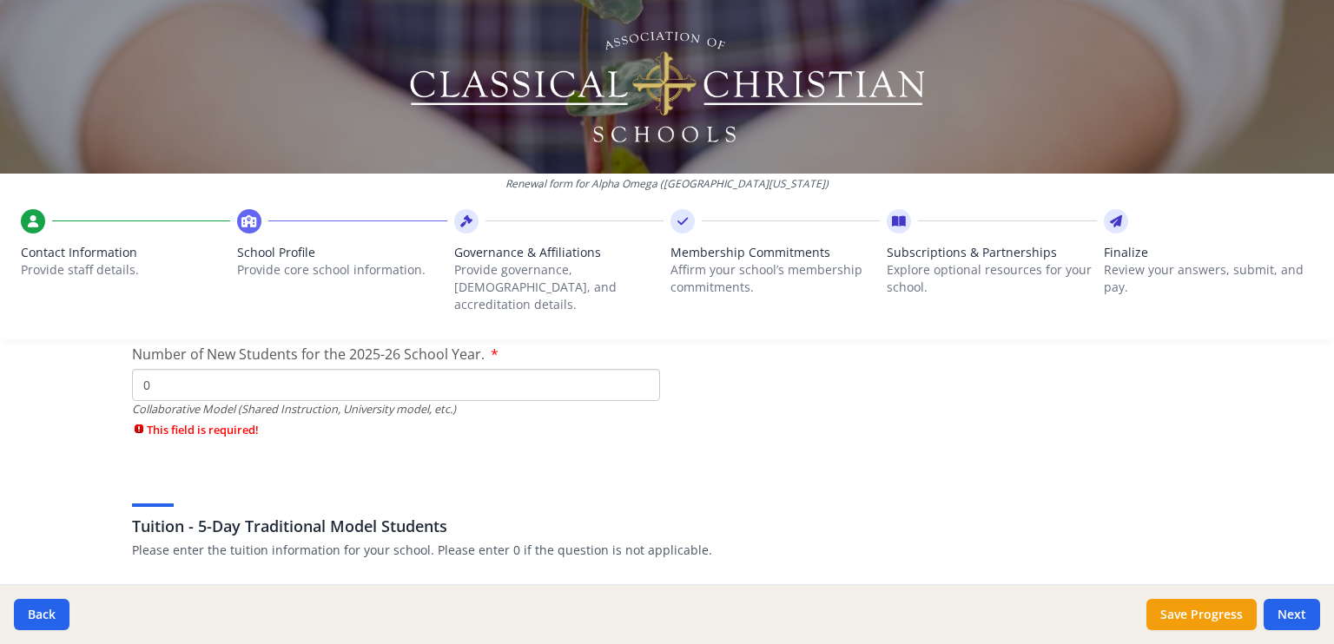
click at [636, 373] on input "0" at bounding box center [396, 385] width 528 height 32
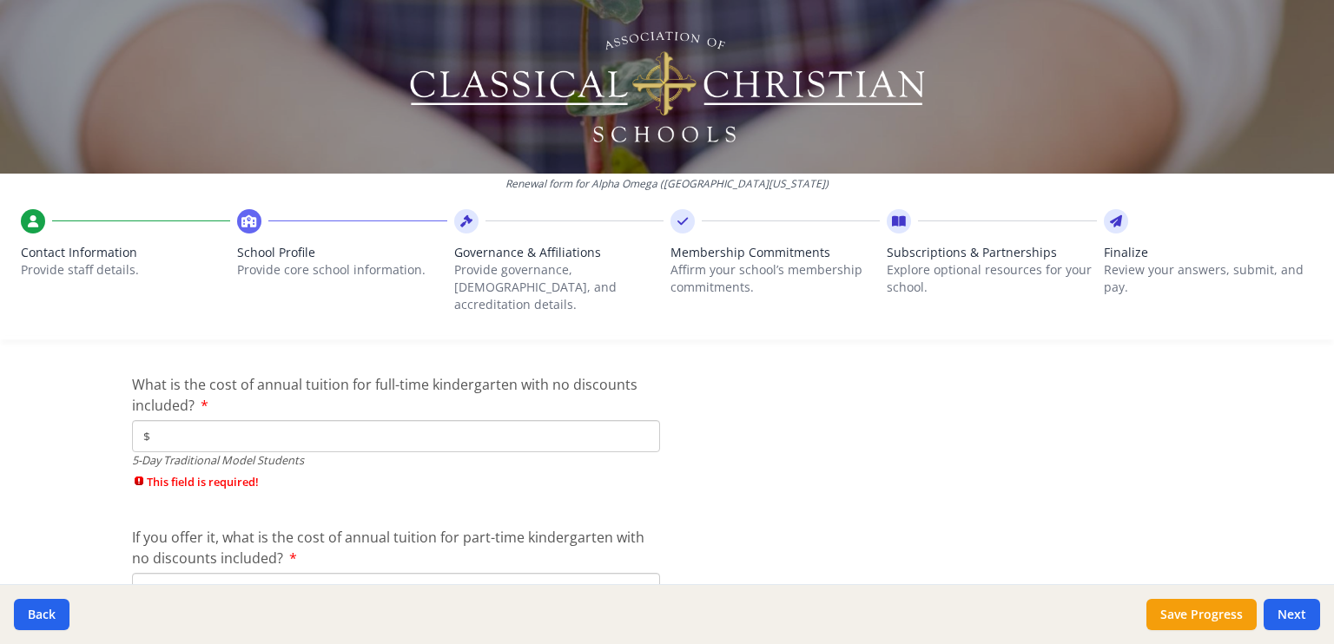
scroll to position [4557, 0]
type input "1"
click at [373, 420] on input "$" at bounding box center [396, 436] width 528 height 32
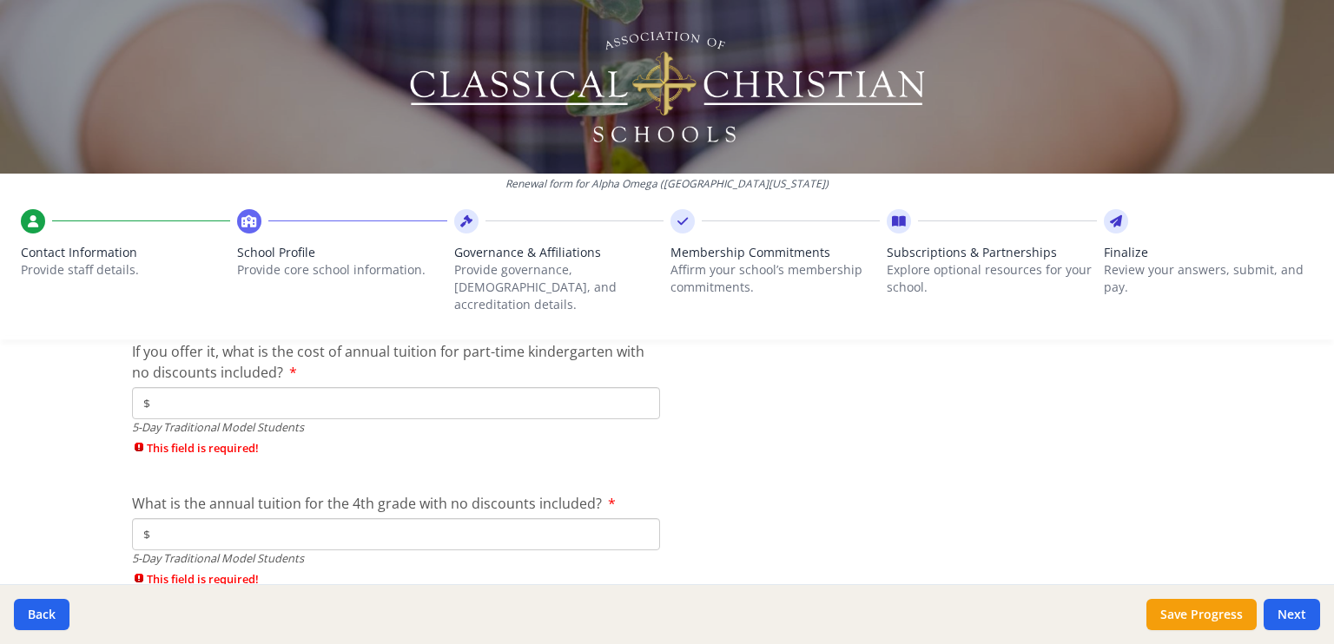
scroll to position [4713, 0]
type input "$100"
click at [386, 387] on input "$" at bounding box center [396, 403] width 528 height 32
type input "$0"
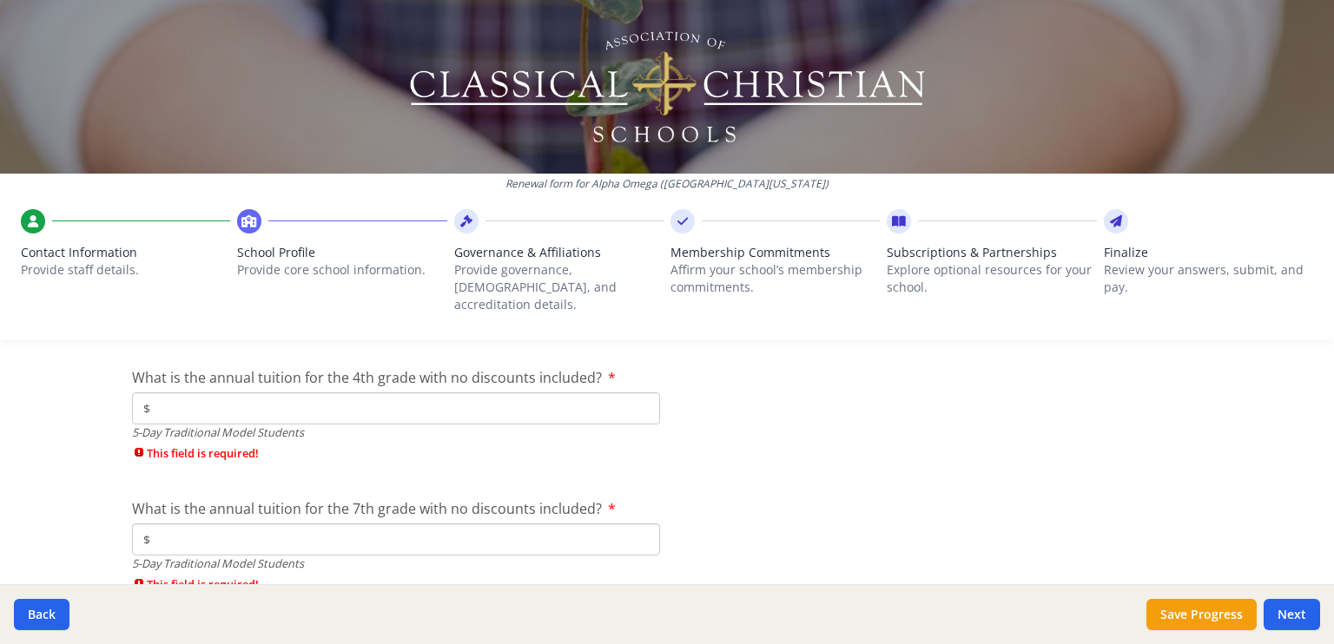
scroll to position [4810, 0]
click at [333, 392] on input "$" at bounding box center [396, 408] width 528 height 32
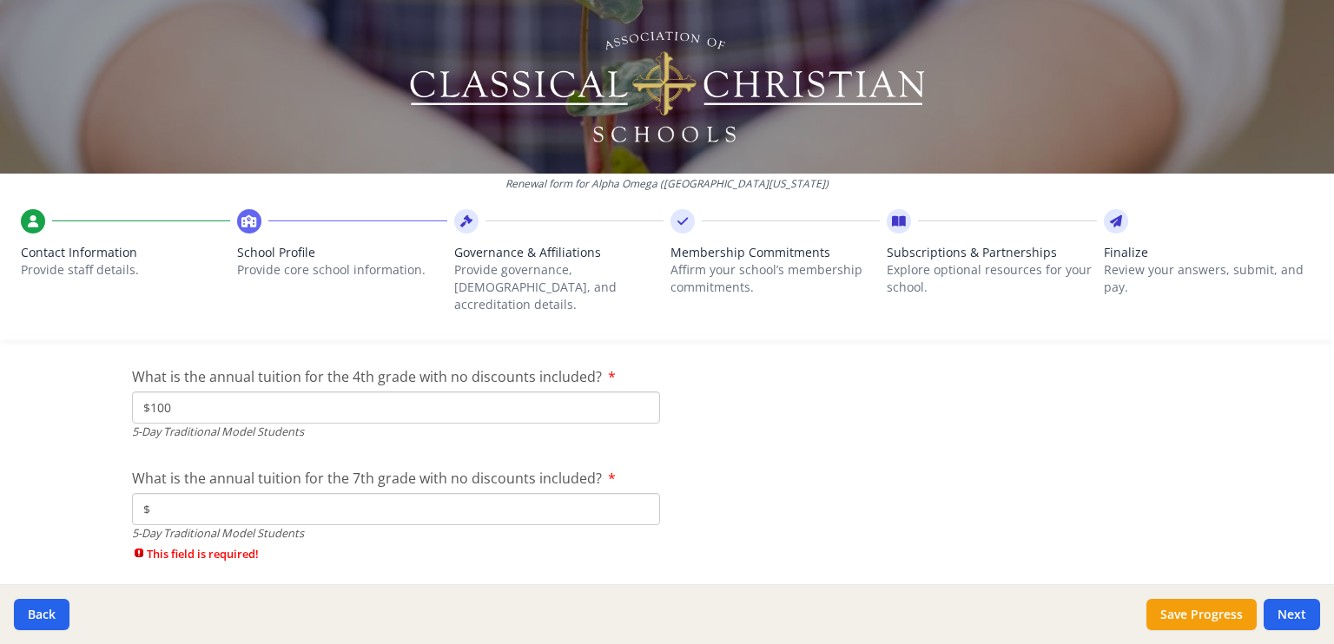
type input "$100"
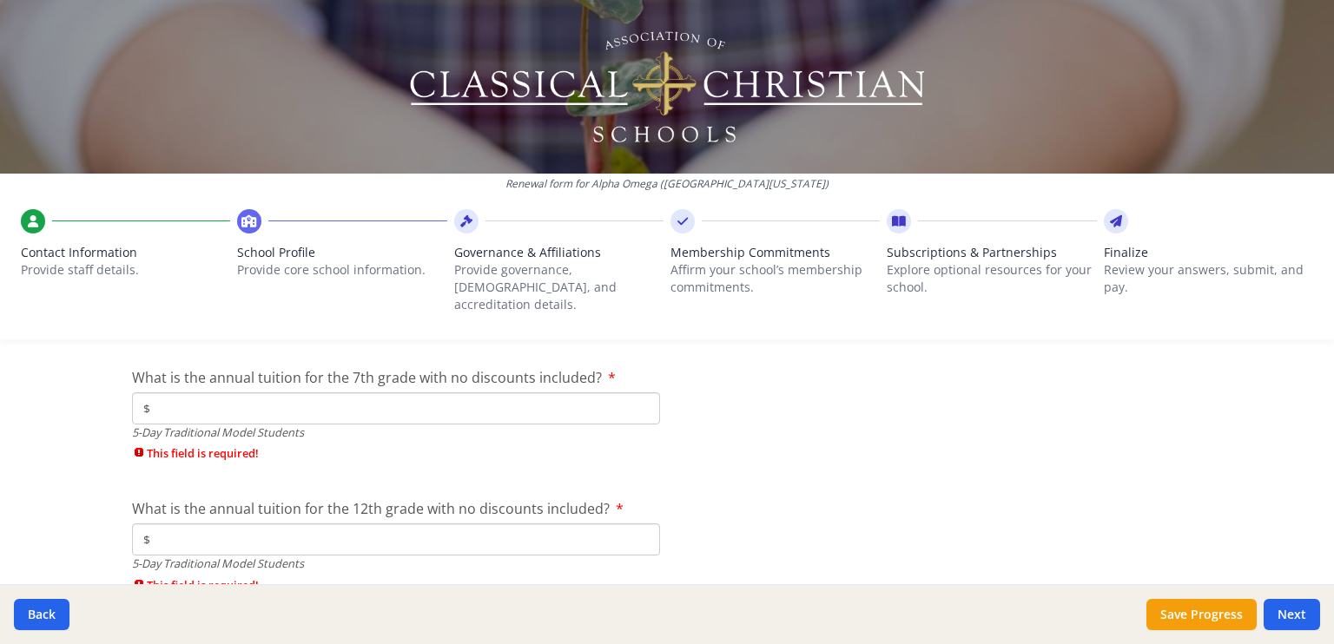
scroll to position [4920, 0]
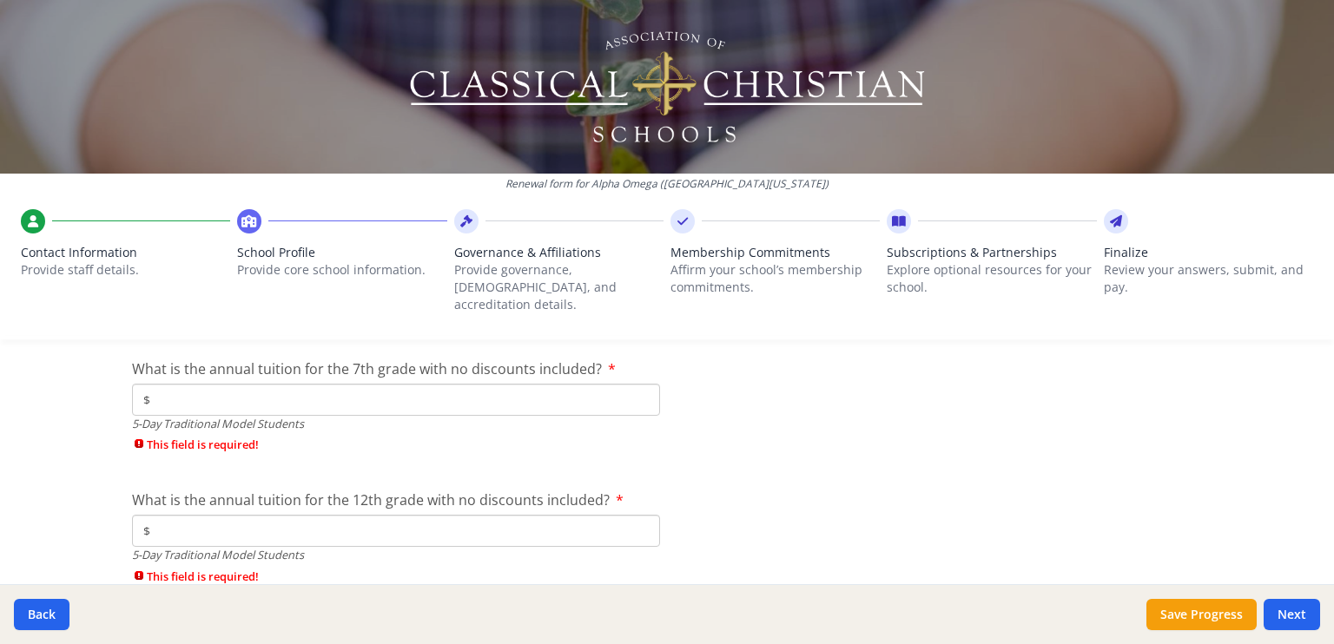
click at [292, 384] on input "$" at bounding box center [396, 400] width 528 height 32
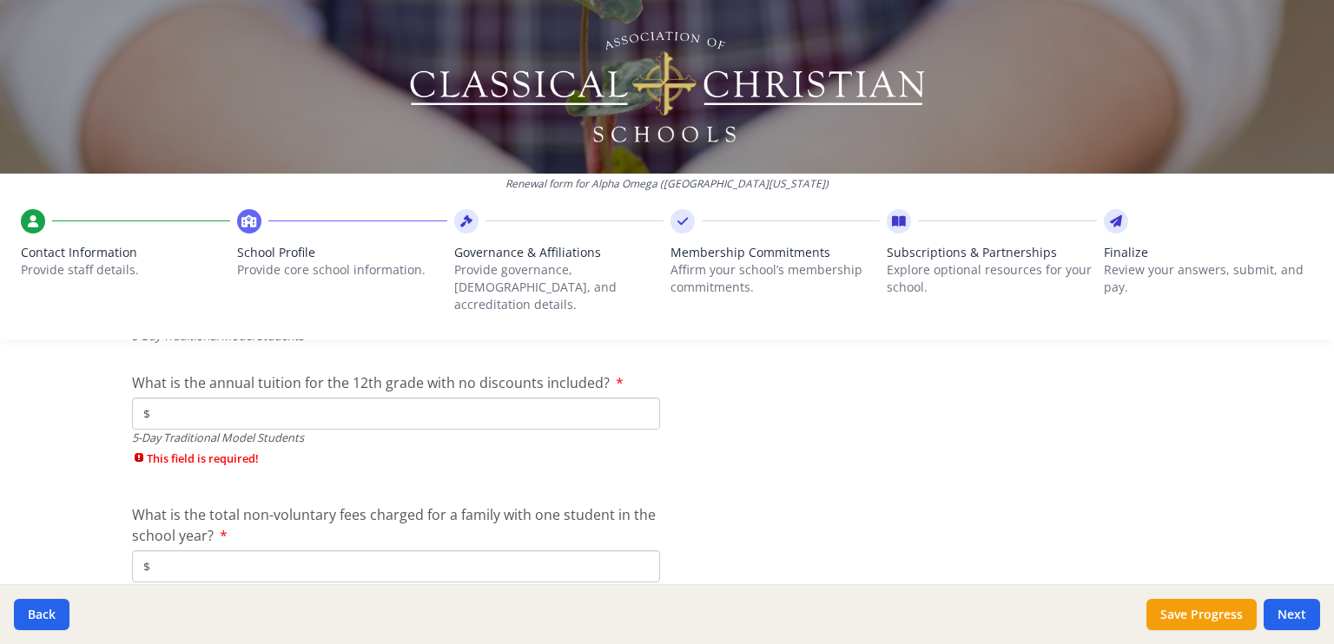
scroll to position [5006, 0]
type input "$100"
click at [289, 399] on input "$" at bounding box center [396, 415] width 528 height 32
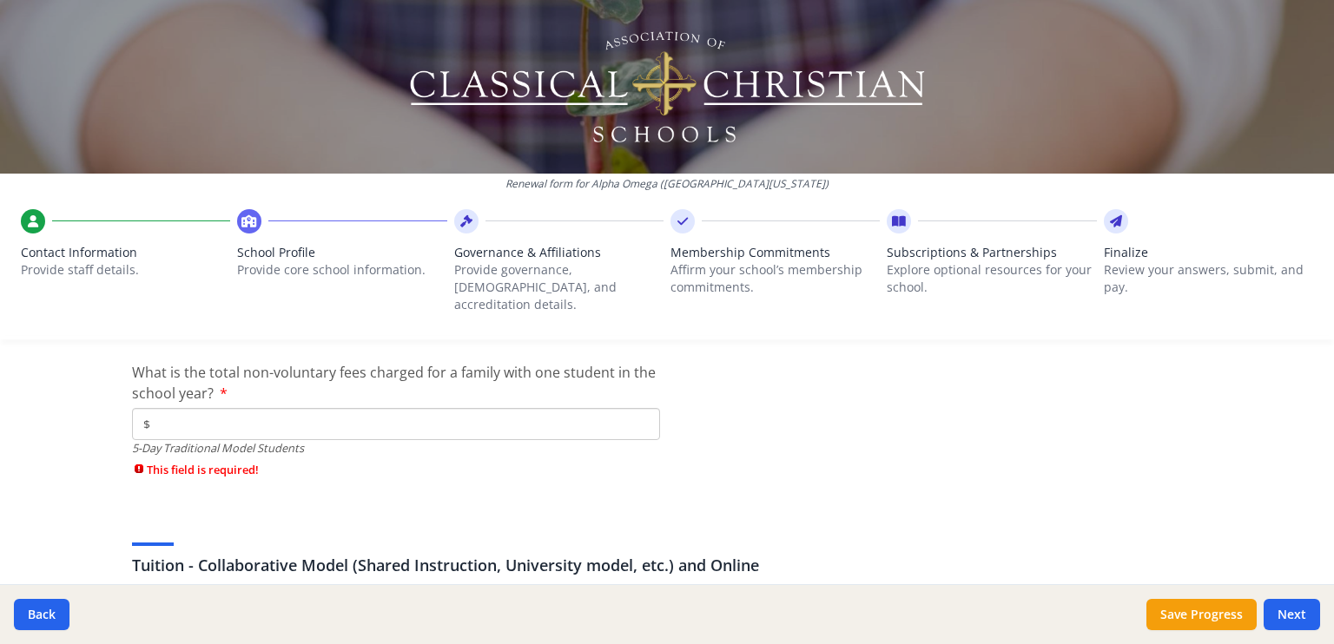
scroll to position [5121, 0]
type input "$0"
click at [234, 406] on input "$" at bounding box center [396, 422] width 528 height 32
click at [602, 406] on input "$" at bounding box center [396, 422] width 528 height 32
click at [642, 412] on input "$" at bounding box center [396, 422] width 528 height 32
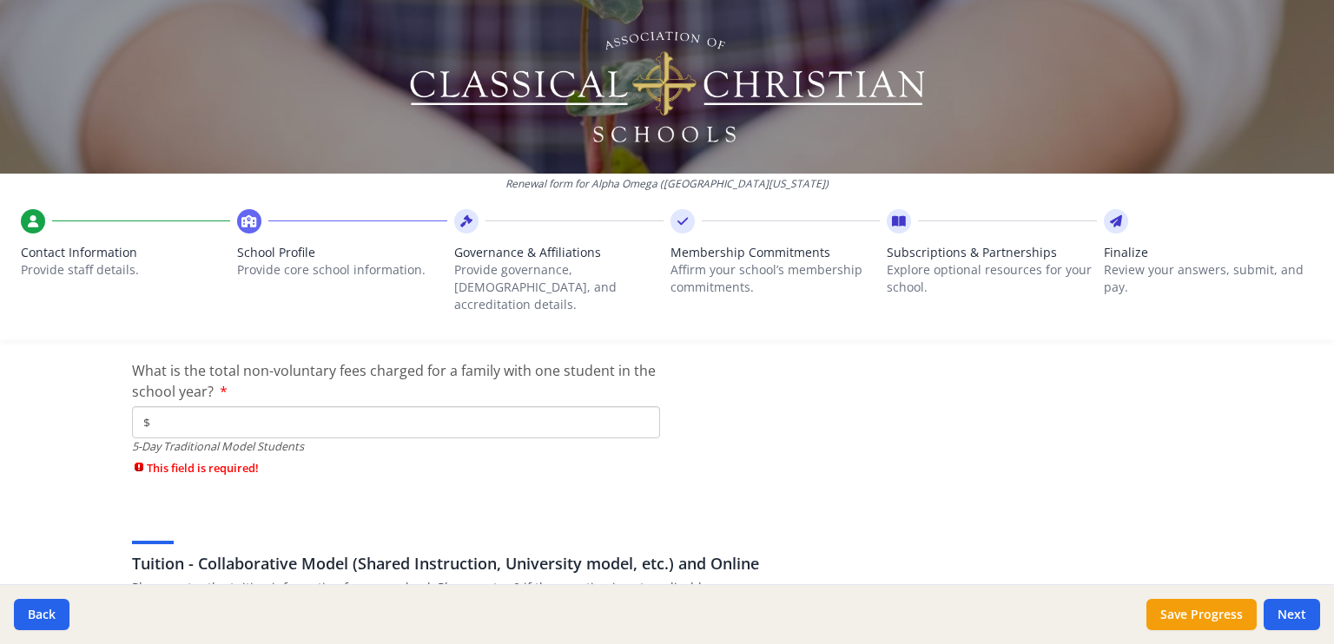
click at [633, 406] on input "$" at bounding box center [396, 422] width 528 height 32
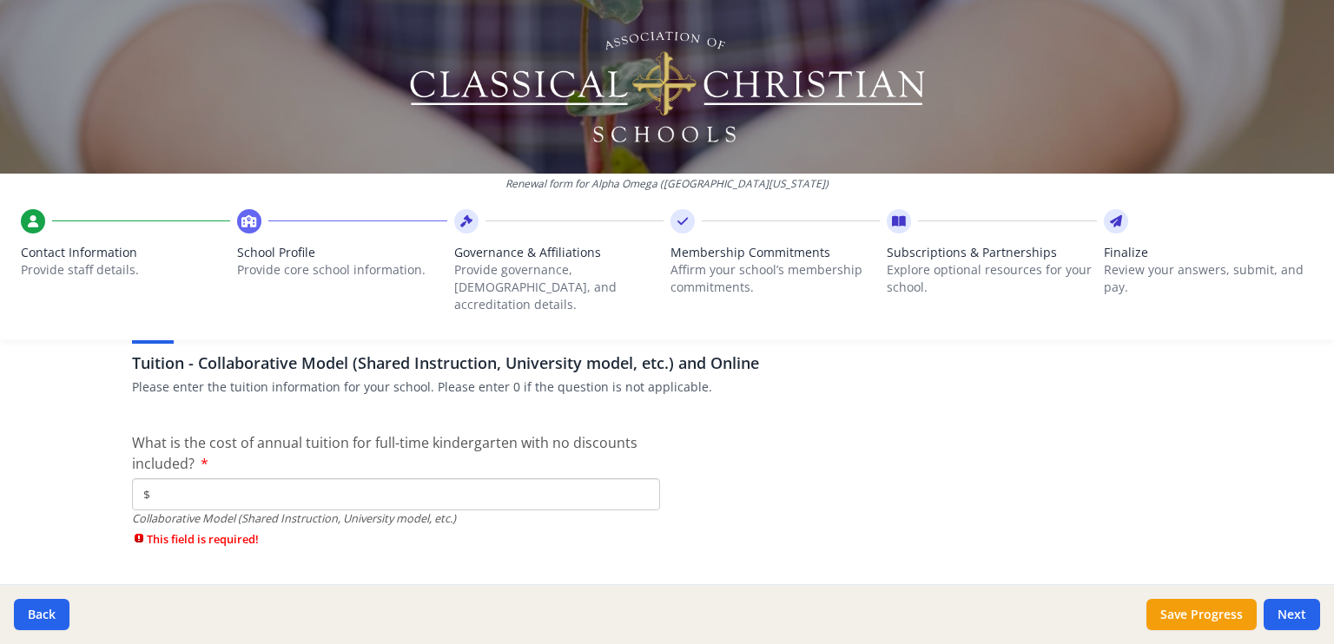
scroll to position [5293, 0]
type input "$0"
click at [522, 478] on input "$" at bounding box center [396, 494] width 528 height 32
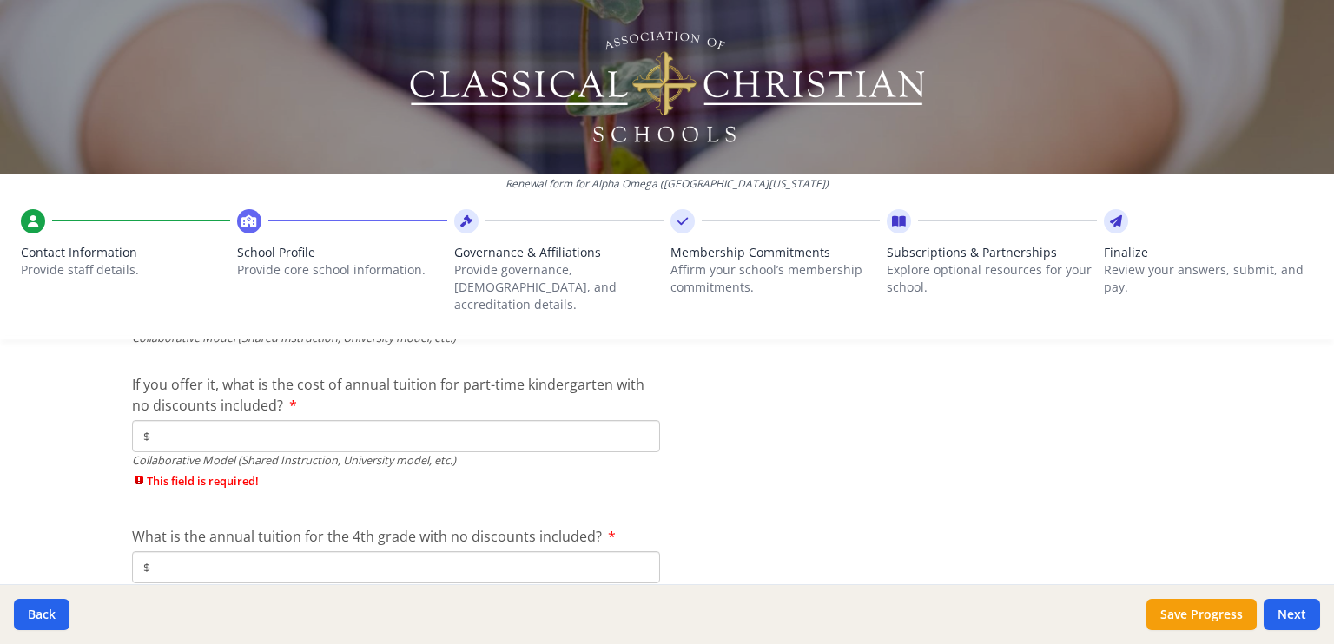
scroll to position [5484, 0]
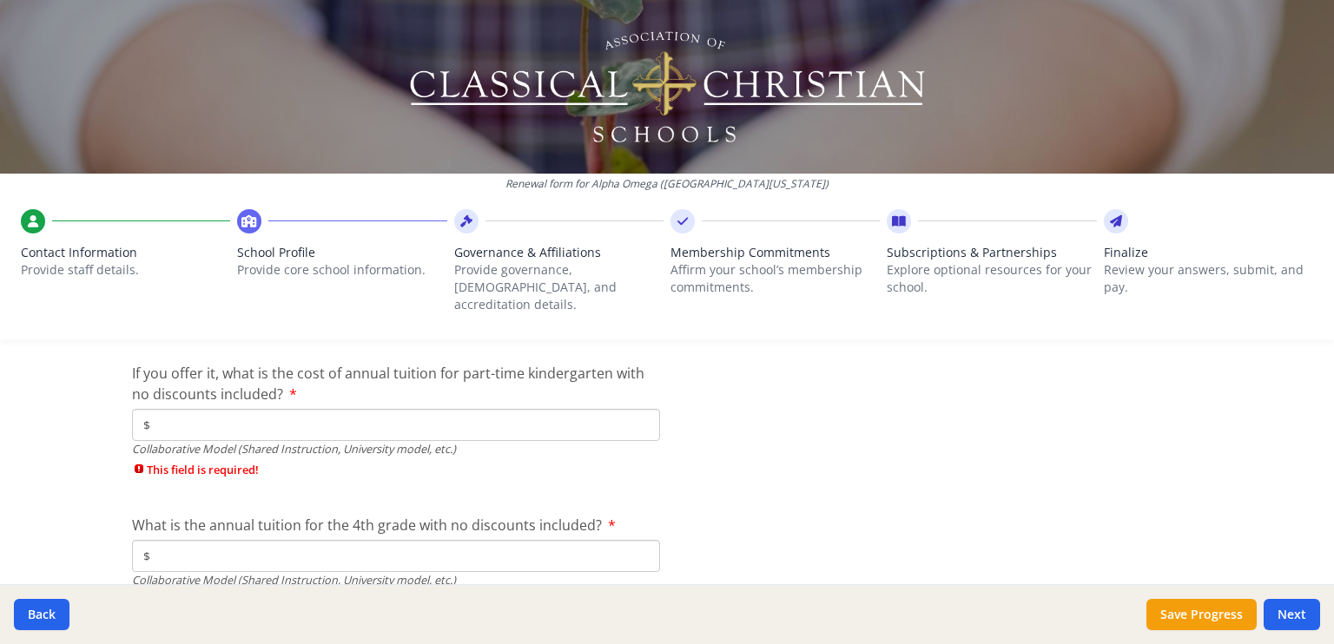
type input "$0"
click at [445, 409] on input "$" at bounding box center [396, 425] width 528 height 32
click at [296, 419] on input "$" at bounding box center [396, 425] width 528 height 32
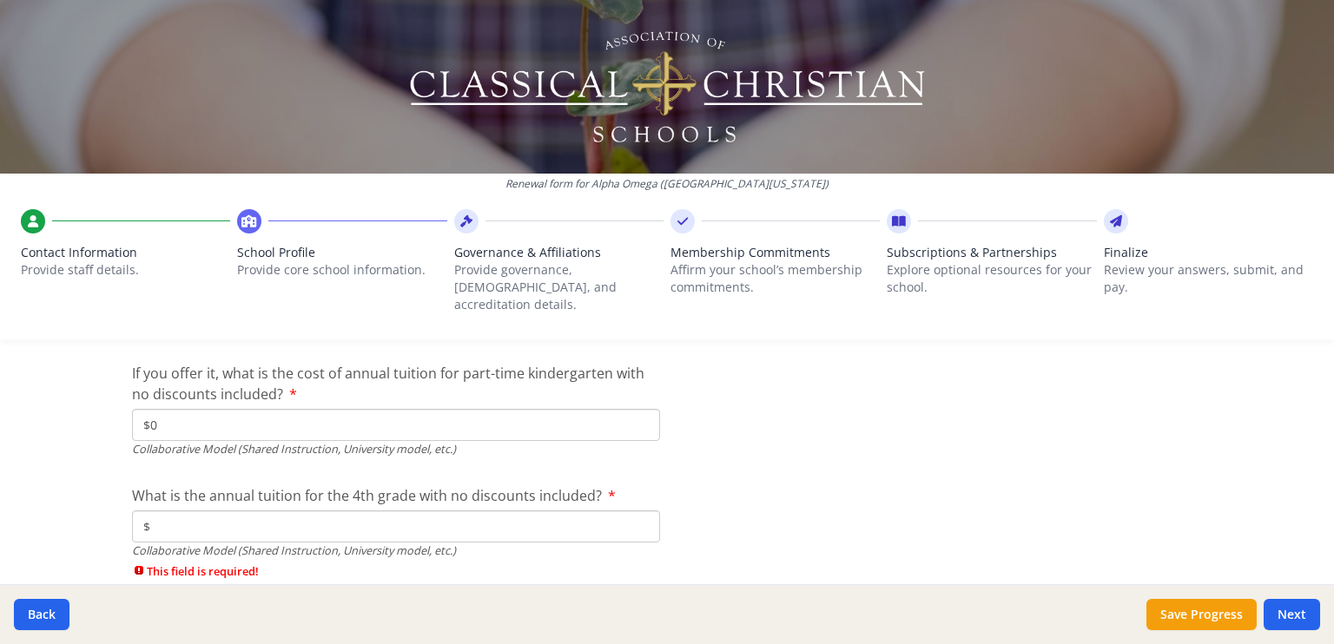
type input "$0"
click at [266, 511] on input "$" at bounding box center [396, 527] width 528 height 32
type input "$0"
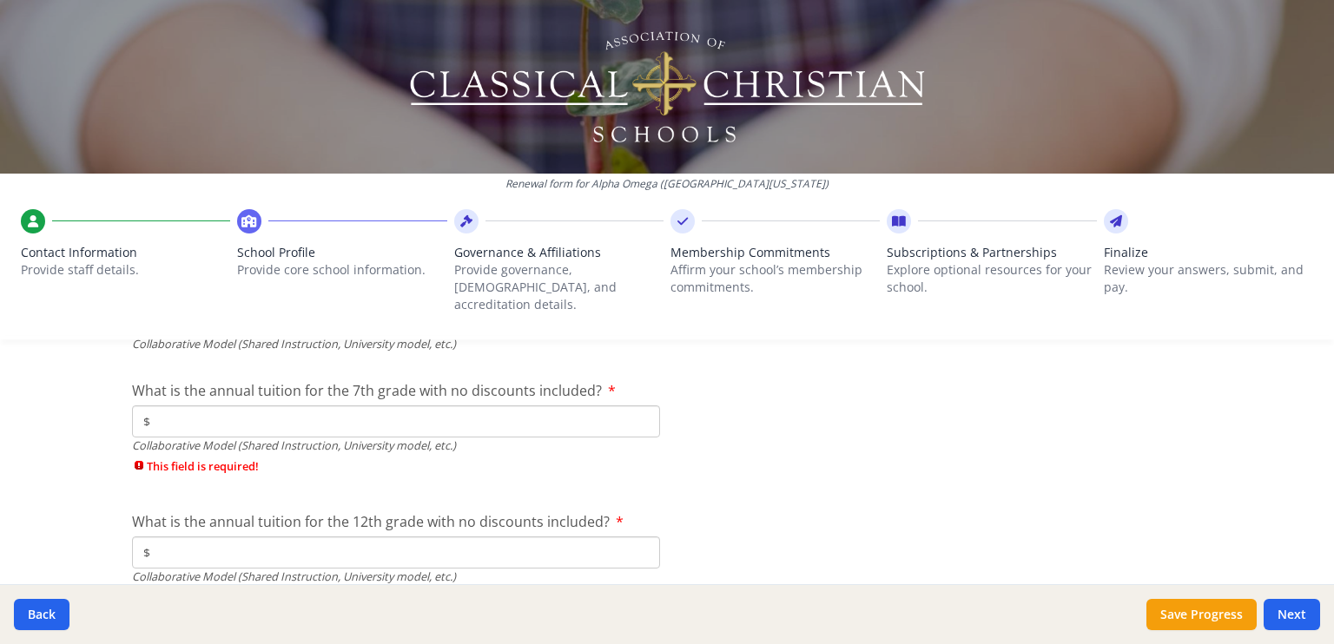
scroll to position [5703, 0]
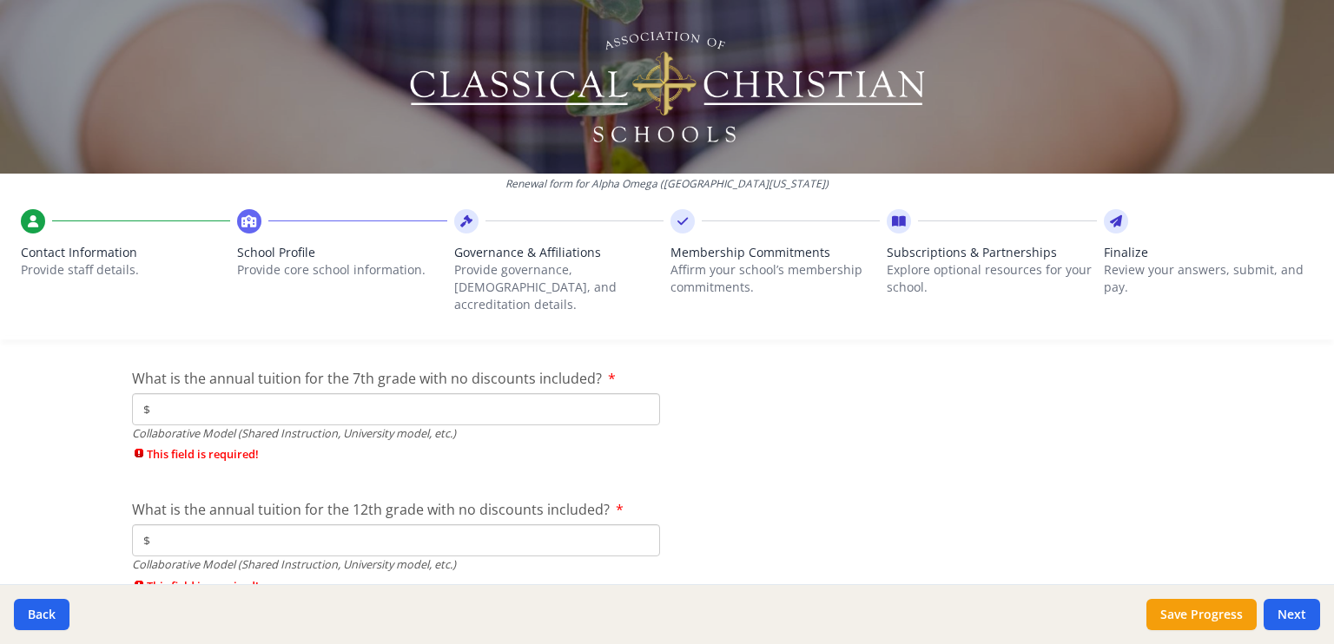
click at [231, 397] on input "$" at bounding box center [396, 409] width 528 height 32
type input "$0"
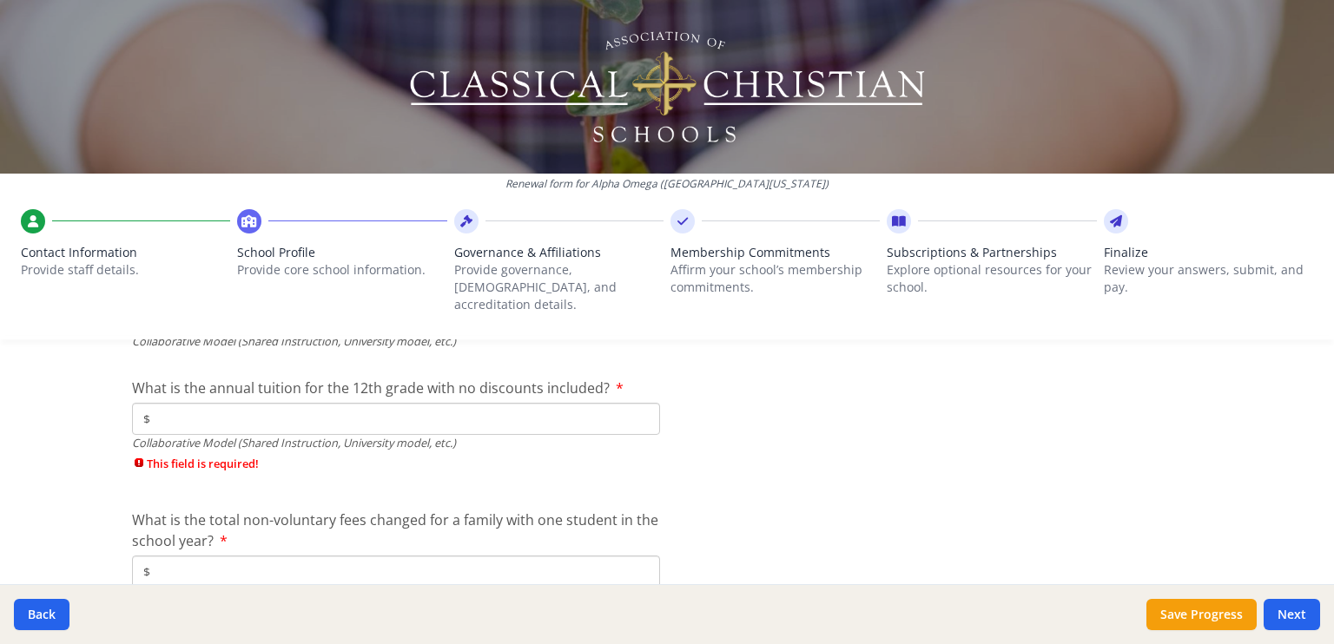
scroll to position [5796, 0]
click at [226, 402] on input "$" at bounding box center [396, 418] width 528 height 32
type input "$0"
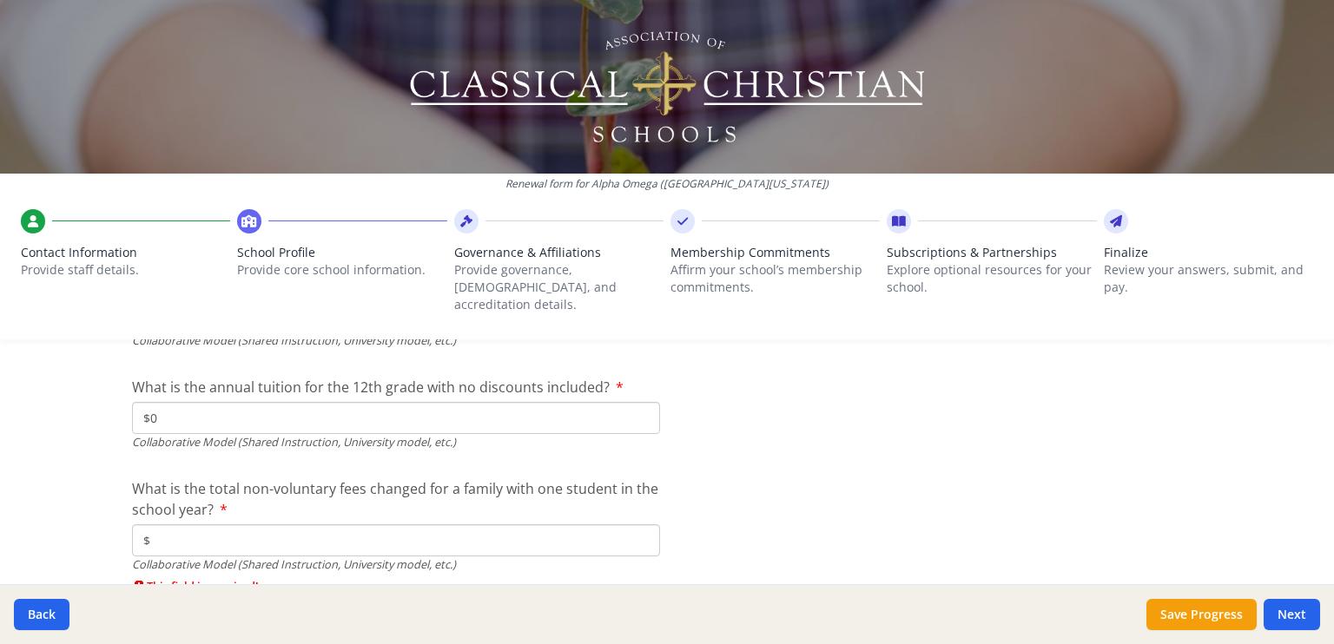
scroll to position [5869, 0]
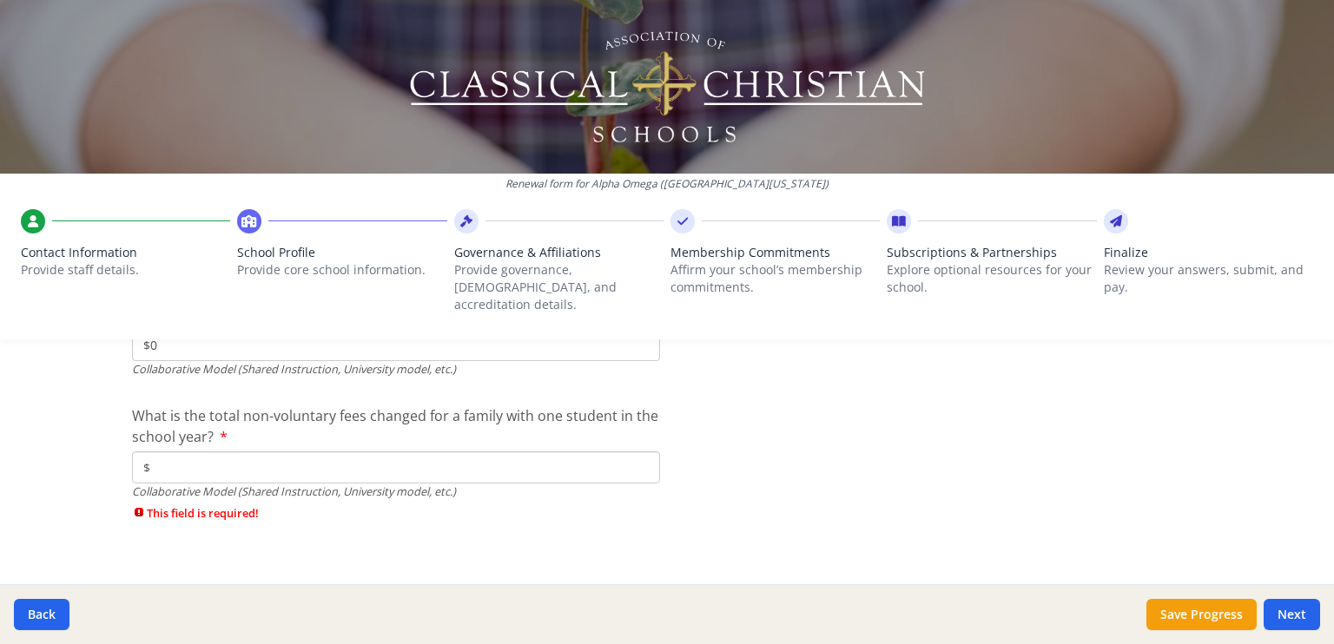
click at [229, 451] on input "$" at bounding box center [396, 467] width 528 height 32
type input "$0"
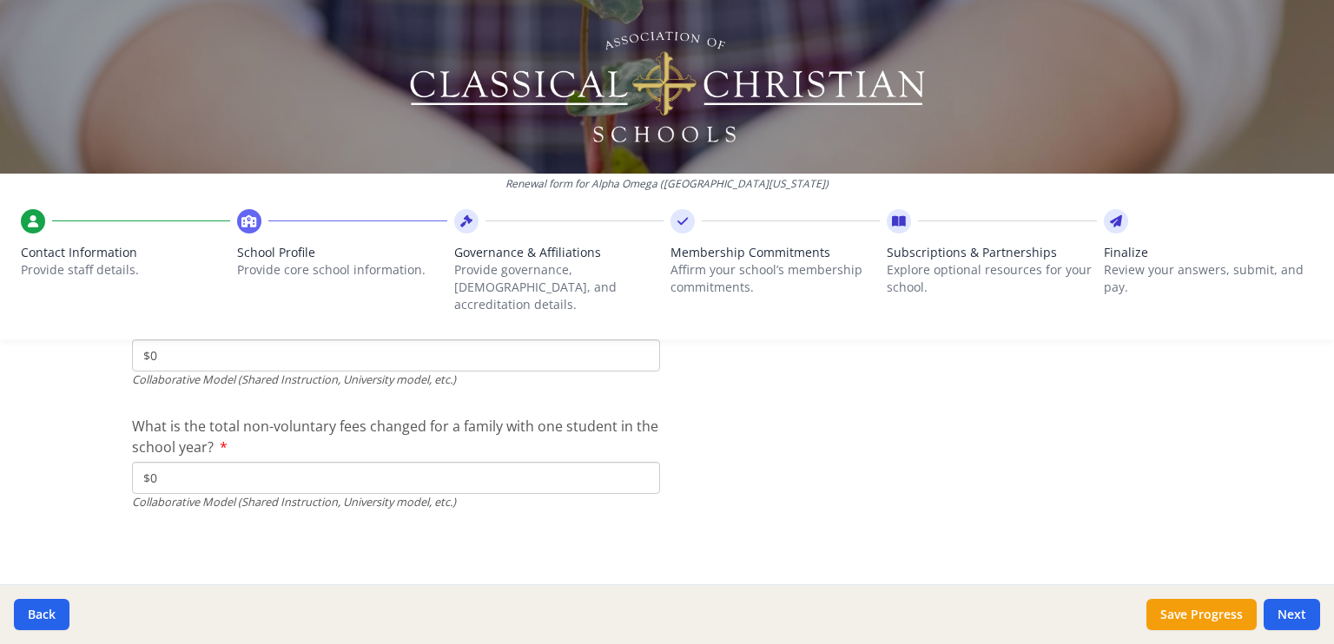
scroll to position [5839, 0]
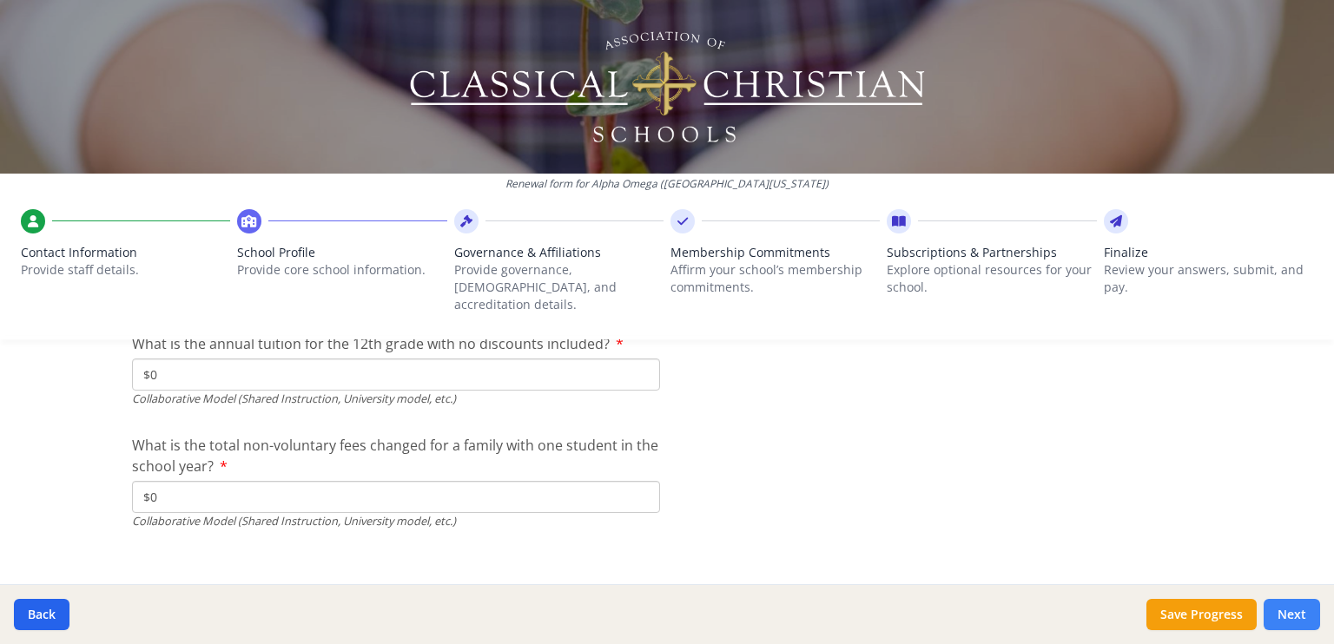
click at [1301, 624] on button "Next" at bounding box center [1291, 614] width 56 height 31
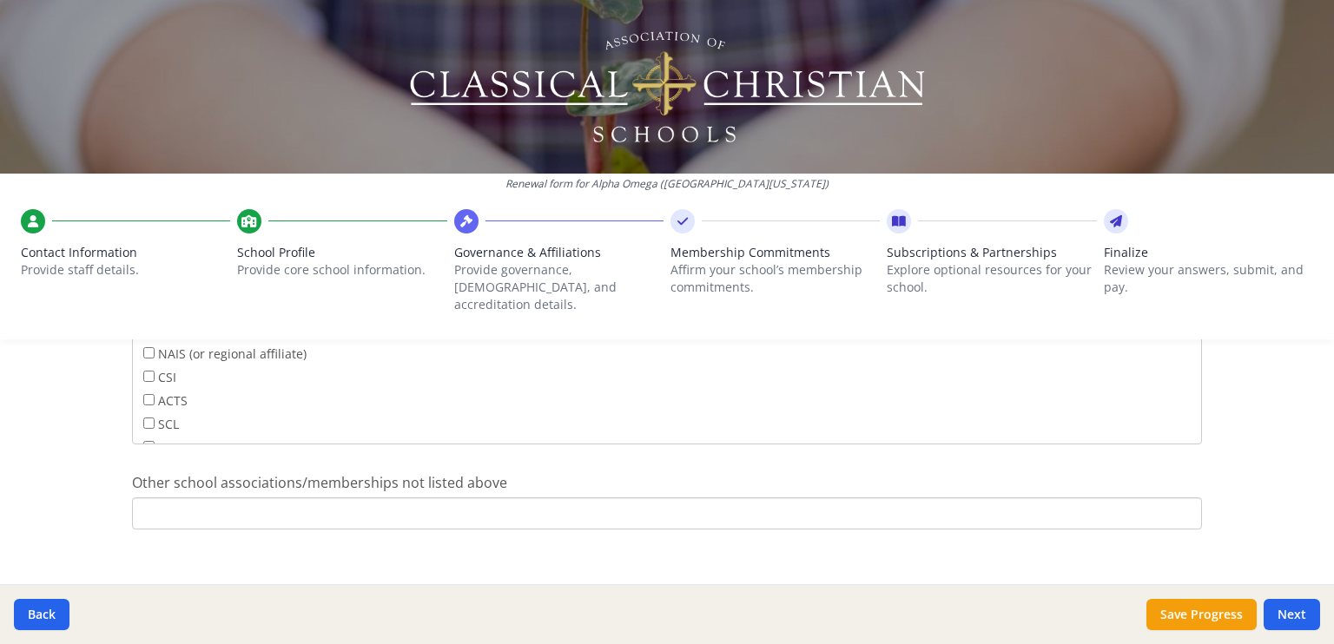
scroll to position [1176, 0]
click at [1291, 619] on button "Next" at bounding box center [1291, 614] width 56 height 31
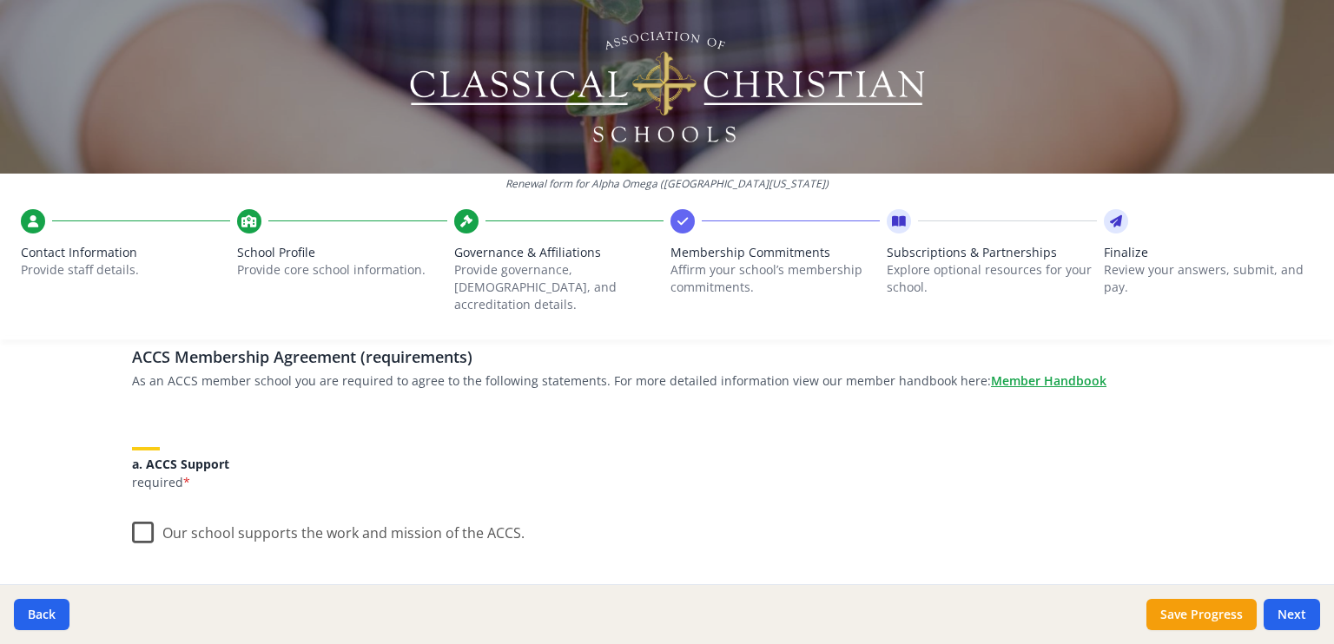
scroll to position [129, 0]
click at [133, 513] on label "Our school supports the work and mission of the ACCS." at bounding box center [328, 530] width 392 height 37
click at [0, 0] on input "Our school supports the work and mission of the ACCS." at bounding box center [0, 0] width 0 height 0
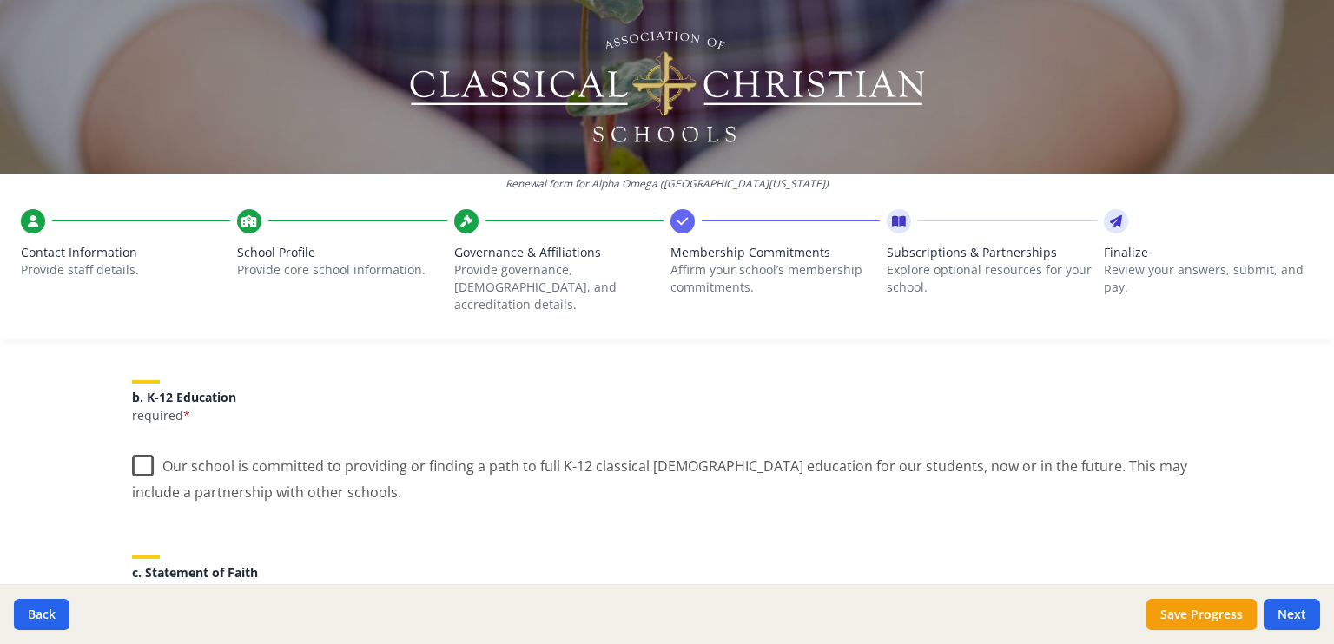
scroll to position [351, 0]
click at [132, 447] on label "Our school is committed to providing or finding a path to full K-12 classical […" at bounding box center [667, 473] width 1070 height 58
click at [0, 0] on input "Our school is committed to providing or finding a path to full K-12 classical […" at bounding box center [0, 0] width 0 height 0
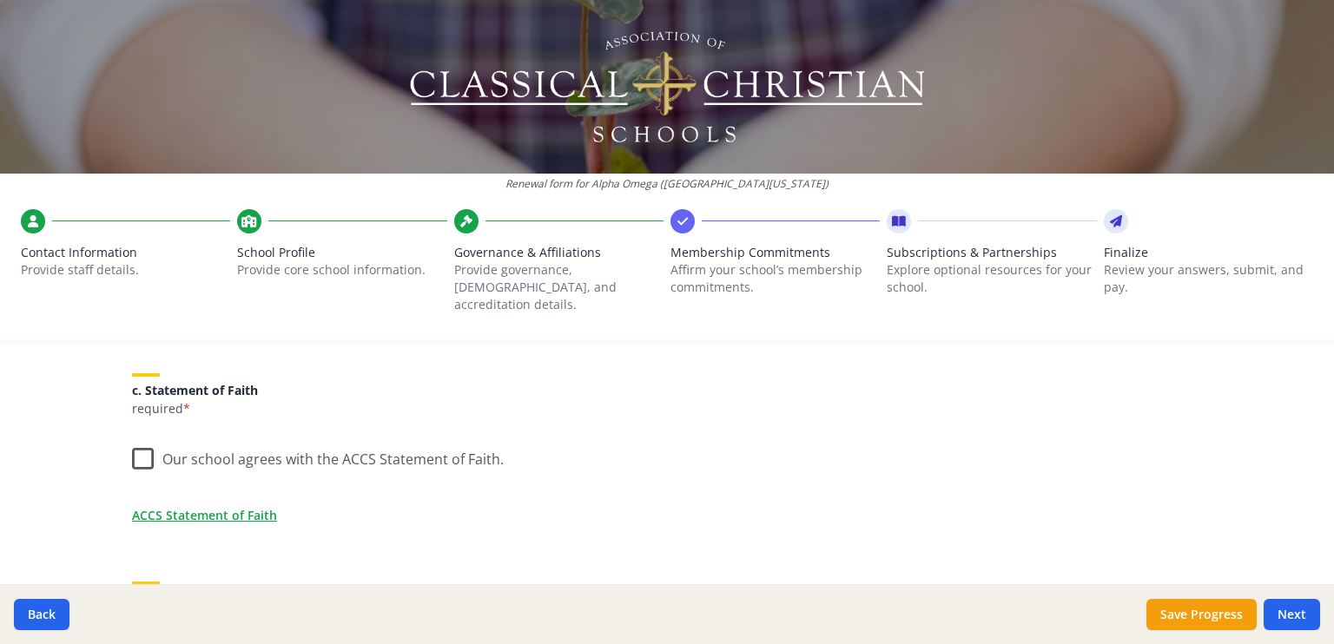
scroll to position [535, 0]
click at [133, 435] on label "Our school agrees with the ACCS Statement of Faith." at bounding box center [318, 453] width 372 height 37
click at [0, 0] on input "Our school agrees with the ACCS Statement of Faith." at bounding box center [0, 0] width 0 height 0
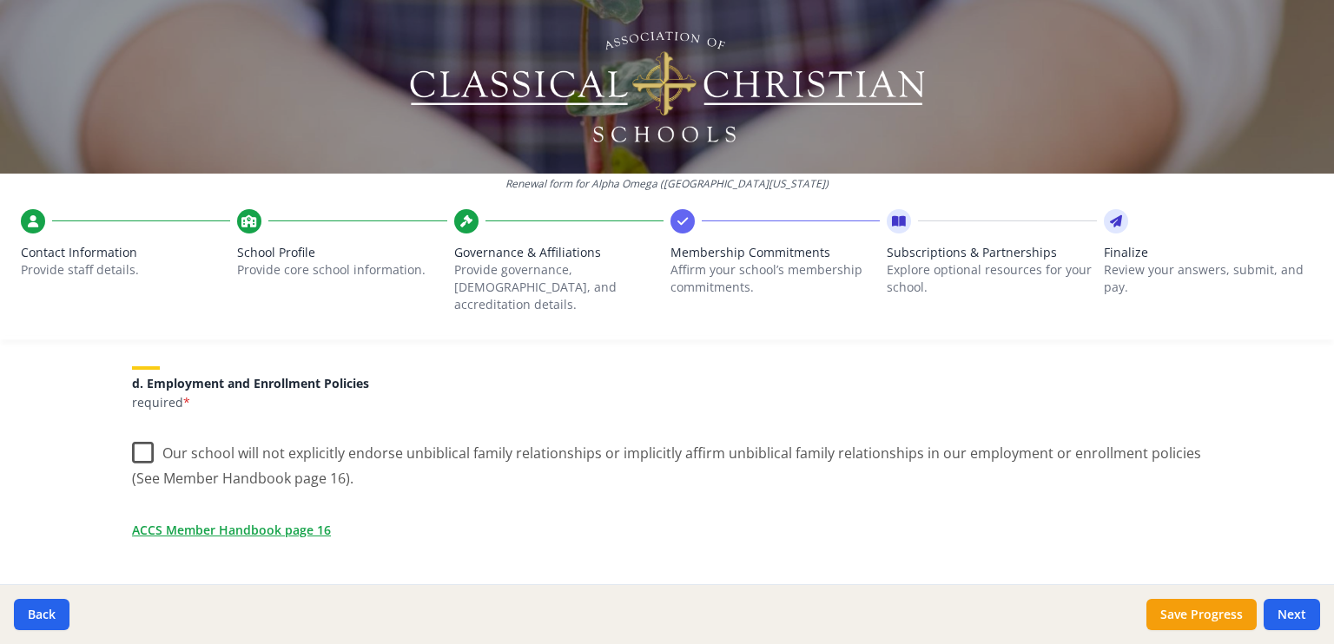
scroll to position [749, 0]
click at [135, 436] on label "Our school will not explicitly endorse unbiblical family relationships or impli…" at bounding box center [667, 459] width 1070 height 58
click at [0, 0] on input "Our school will not explicitly endorse unbiblical family relationships or impli…" at bounding box center [0, 0] width 0 height 0
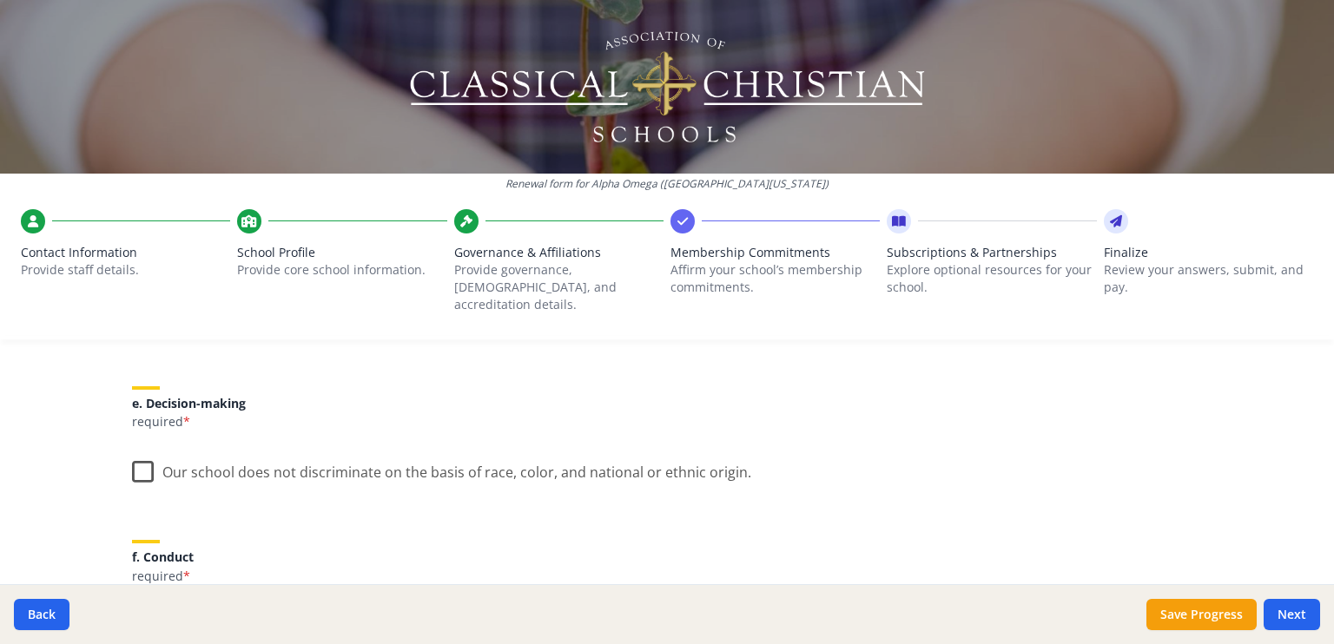
scroll to position [960, 0]
click at [141, 454] on label "Our school does not discriminate on the basis of race, color, and national or e…" at bounding box center [441, 466] width 619 height 37
click at [0, 0] on input "Our school does not discriminate on the basis of race, color, and national or e…" at bounding box center [0, 0] width 0 height 0
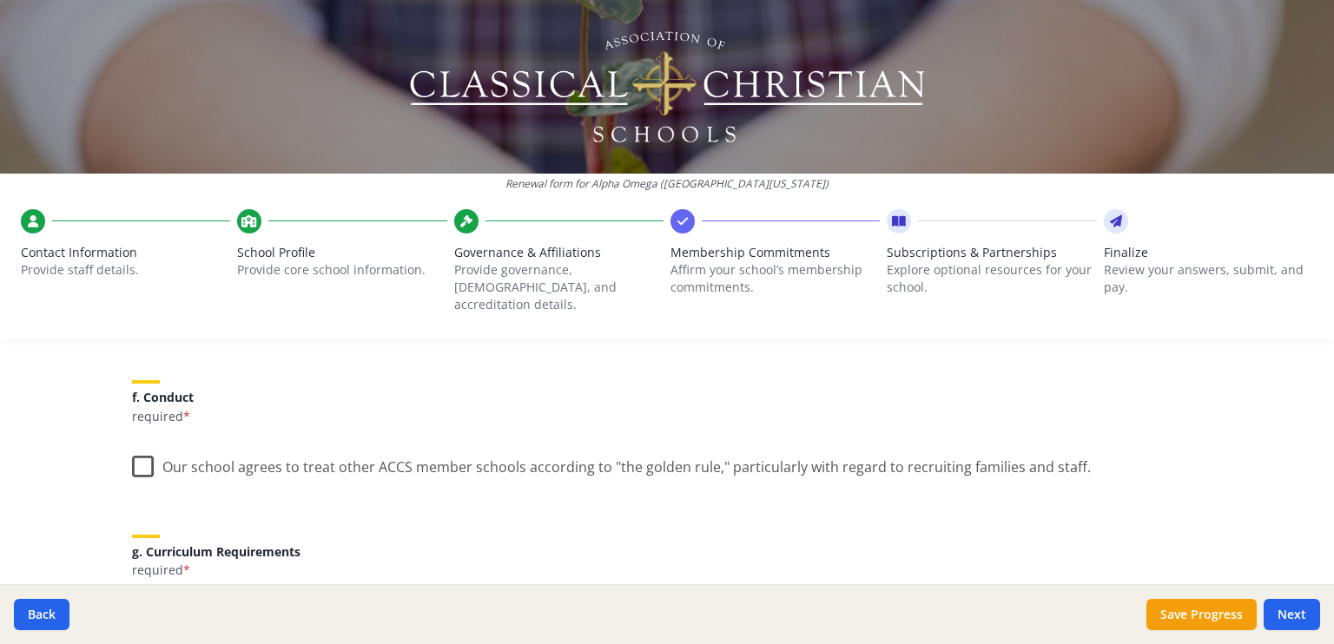
scroll to position [1120, 0]
click at [132, 454] on label "Our school agrees to treat other ACCS member schools according to "the golden r…" at bounding box center [611, 461] width 959 height 37
click at [0, 0] on input "Our school agrees to treat other ACCS member schools according to "the golden r…" at bounding box center [0, 0] width 0 height 0
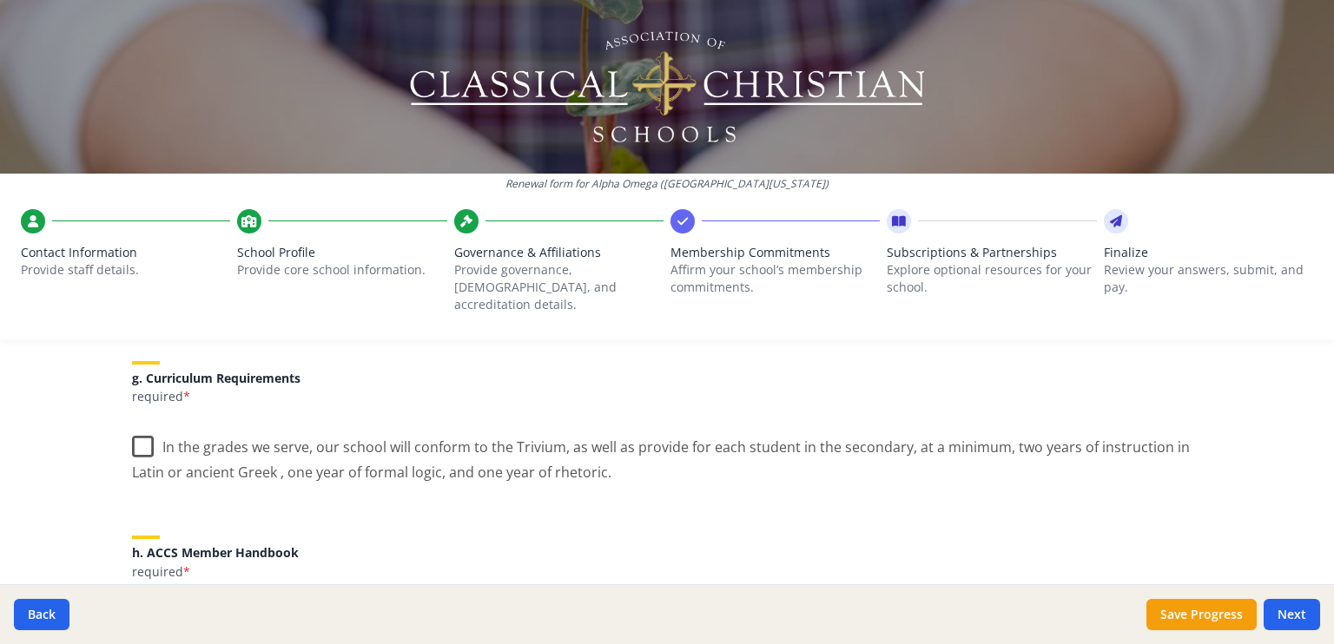
scroll to position [1291, 0]
click at [142, 432] on label "In the grades we serve, our school will conform to the Trivium, as well as prov…" at bounding box center [667, 454] width 1070 height 58
click at [0, 0] on input "In the grades we serve, our school will conform to the Trivium, as well as prov…" at bounding box center [0, 0] width 0 height 0
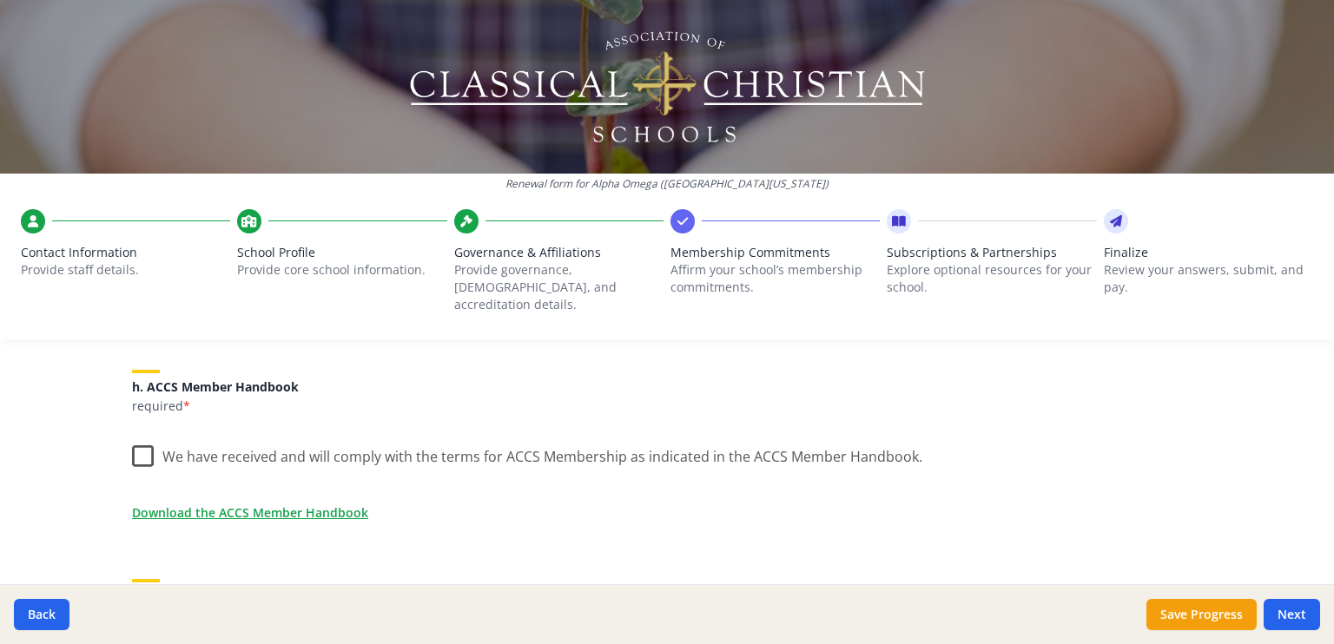
scroll to position [1465, 0]
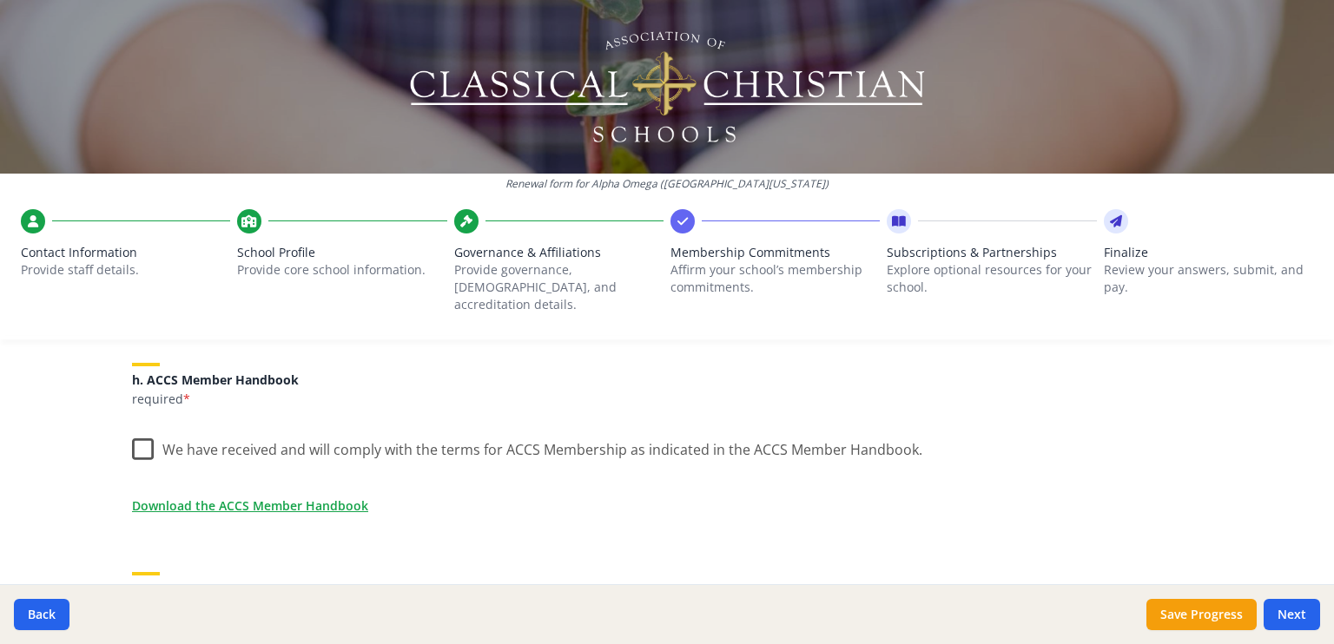
click at [132, 432] on label "We have received and will comply with the terms for ACCS Membership as indicate…" at bounding box center [527, 445] width 790 height 37
click at [0, 0] on input "We have received and will comply with the terms for ACCS Membership as indicate…" at bounding box center [0, 0] width 0 height 0
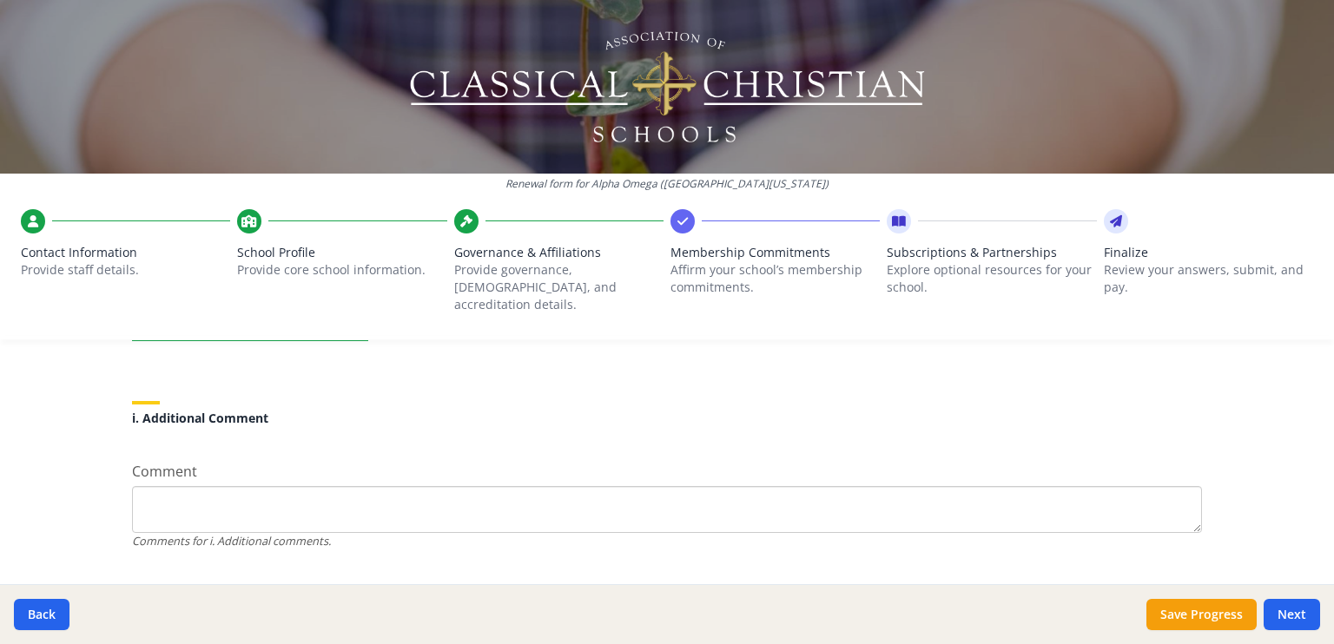
scroll to position [1657, 0]
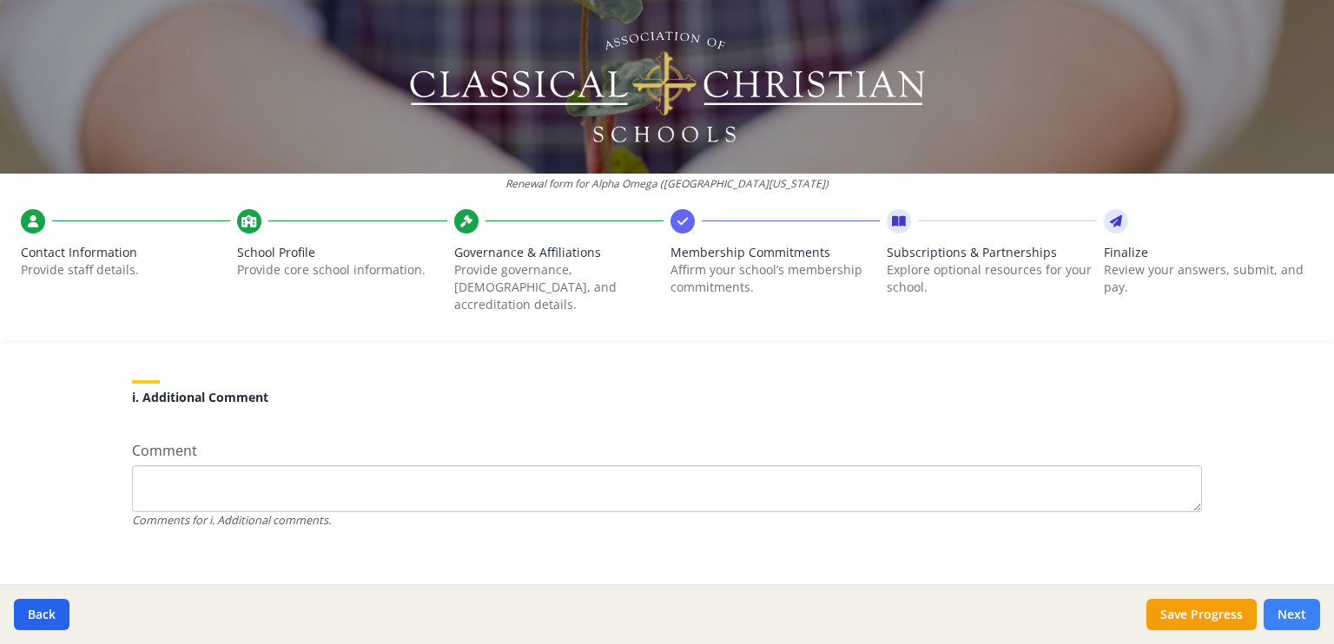
click at [1298, 618] on button "Next" at bounding box center [1291, 614] width 56 height 31
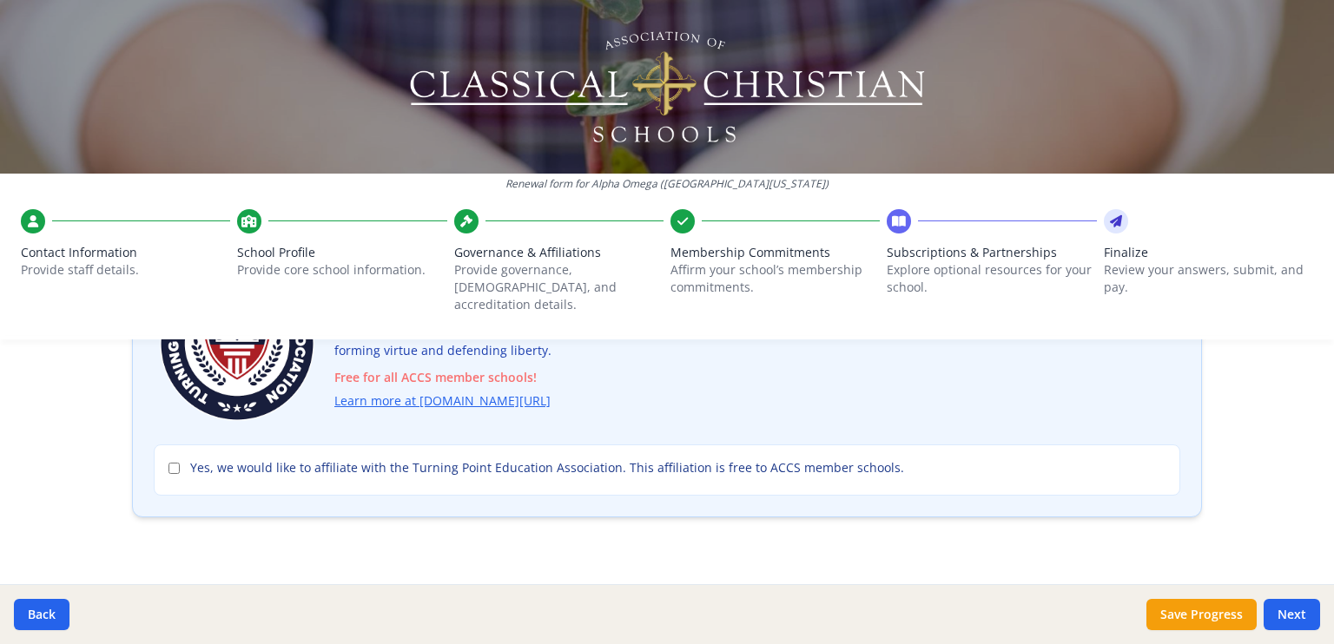
scroll to position [198, 0]
click at [1292, 617] on button "Next" at bounding box center [1291, 614] width 56 height 31
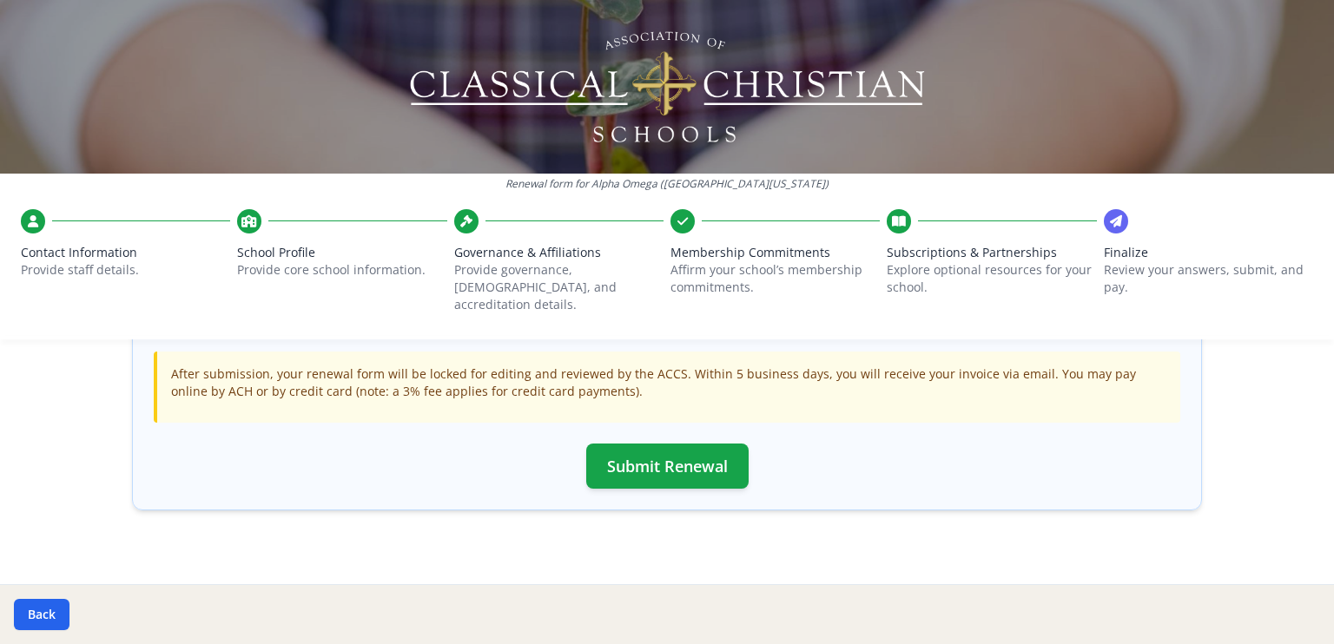
scroll to position [494, 0]
click at [658, 444] on button "Submit Renewal" at bounding box center [667, 465] width 162 height 45
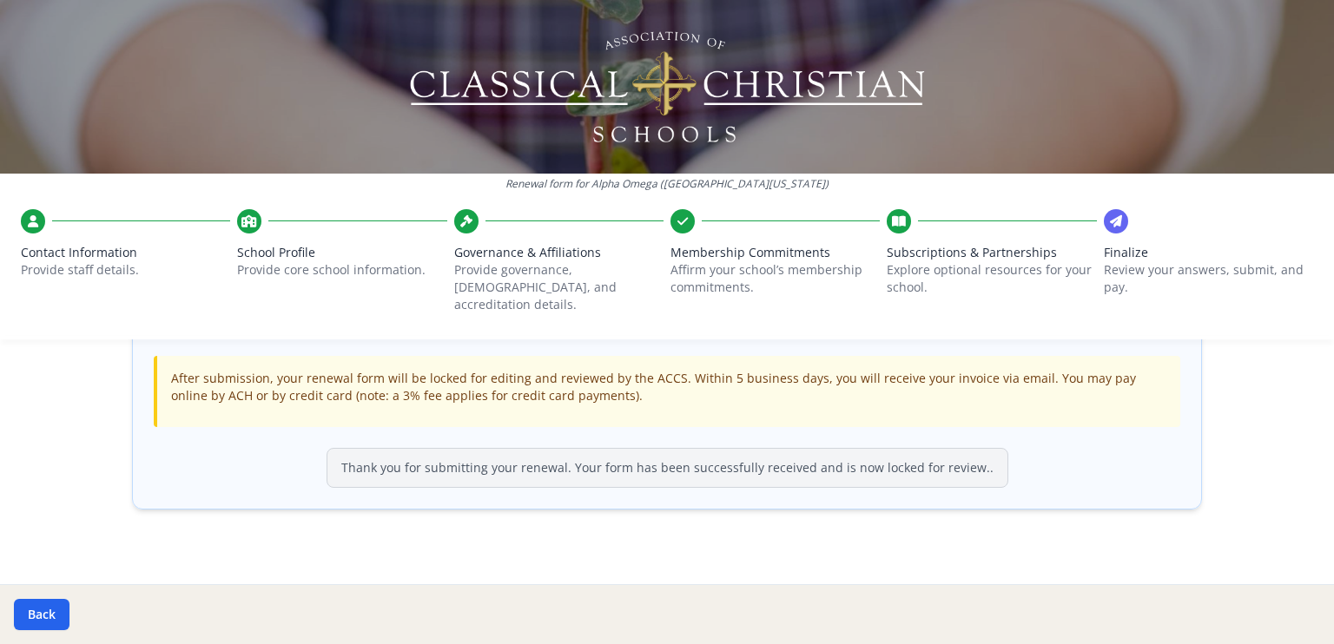
scroll to position [0, 0]
